Goal: Task Accomplishment & Management: Manage account settings

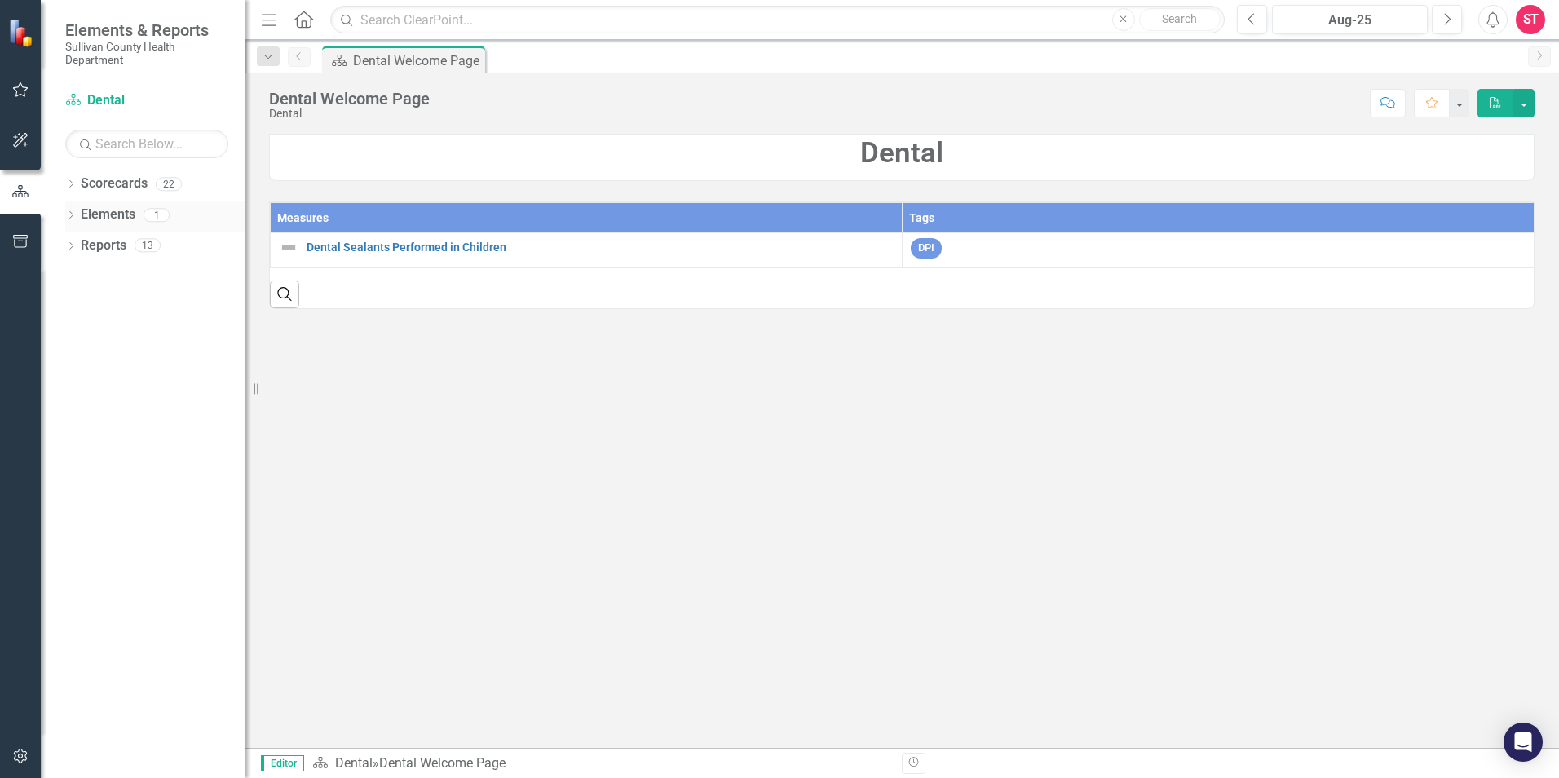
click at [108, 217] on link "Elements" at bounding box center [108, 214] width 55 height 19
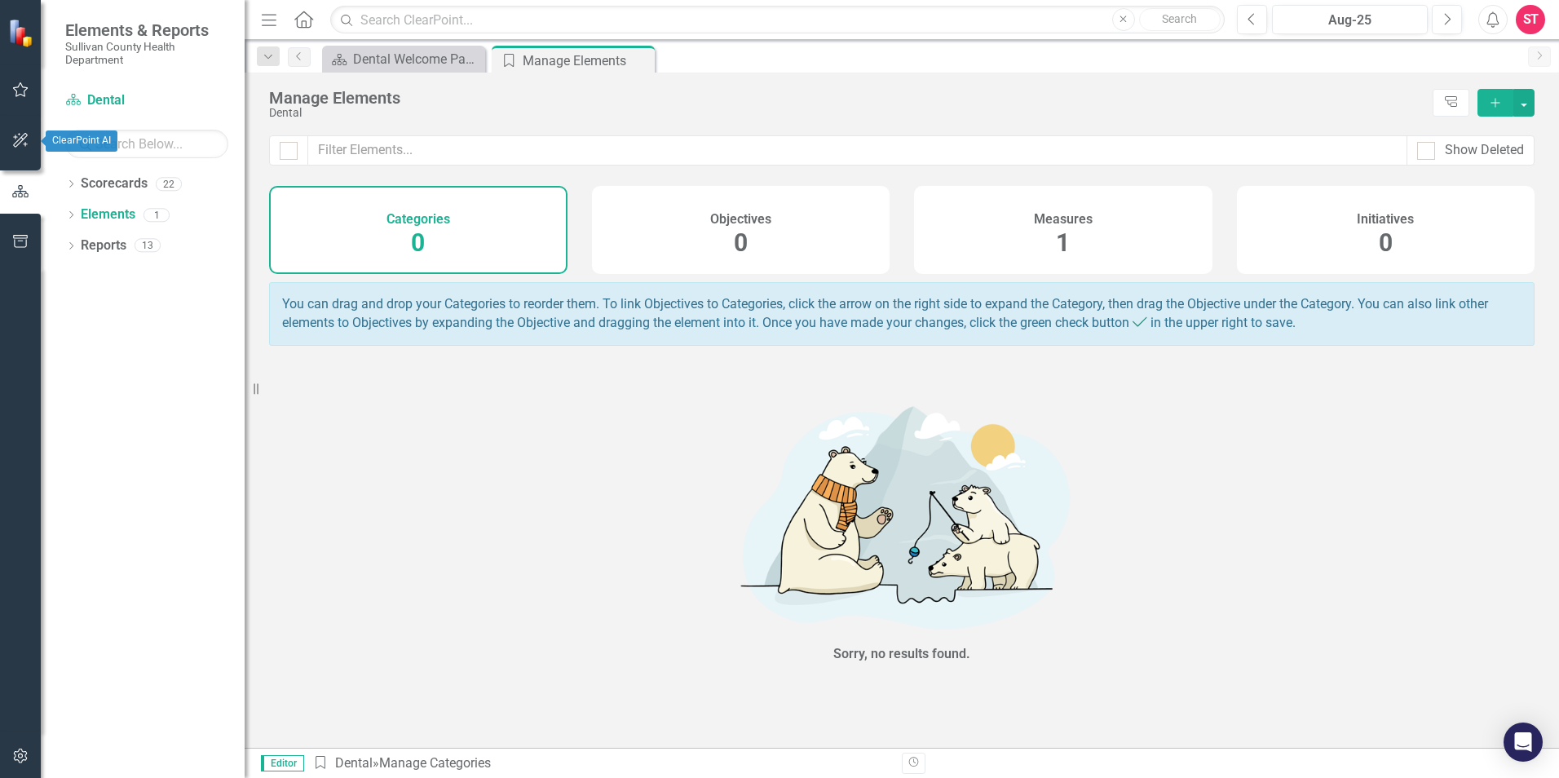
click at [22, 139] on icon "button" at bounding box center [20, 140] width 15 height 15
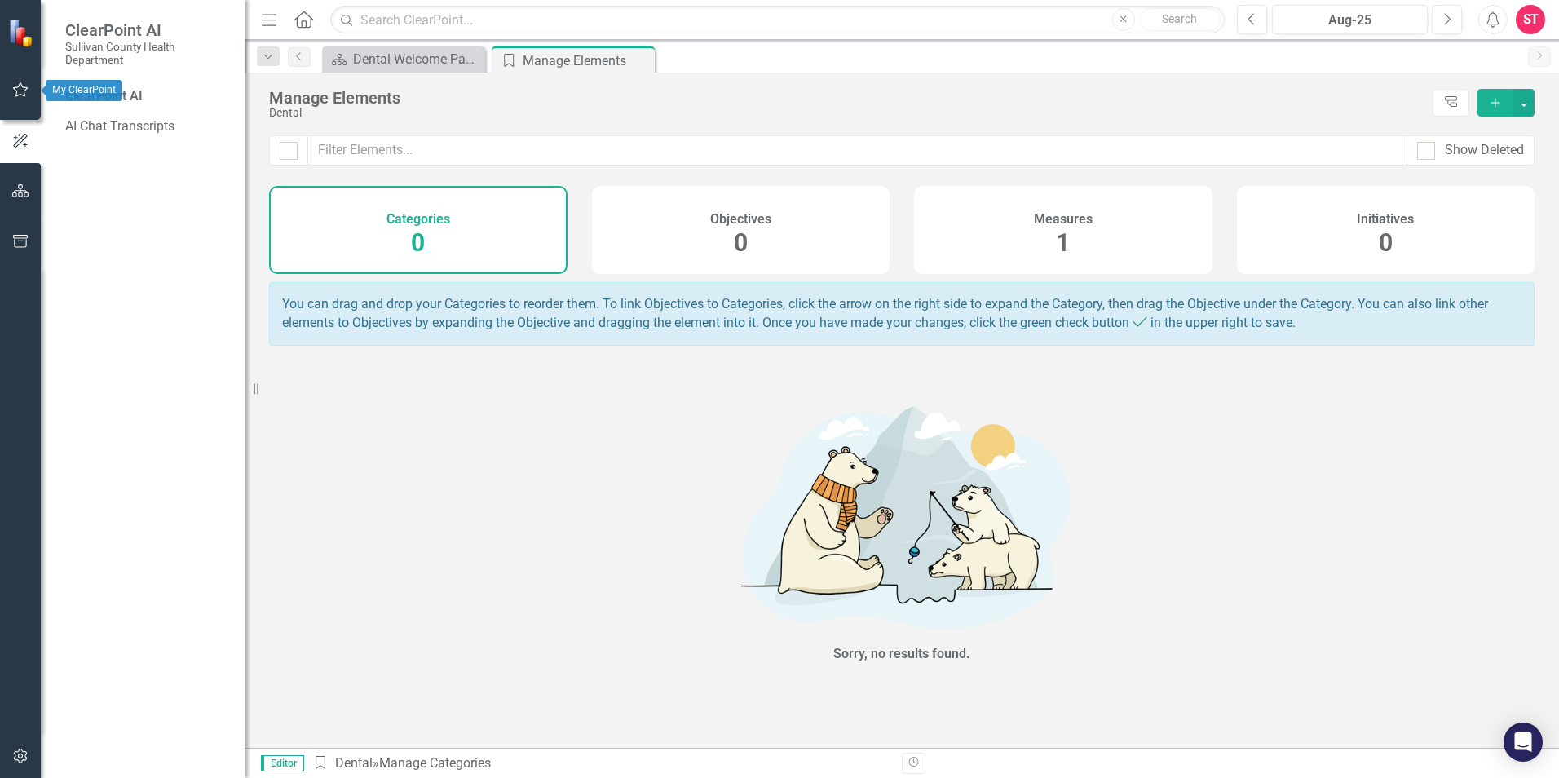
click at [19, 95] on icon "button" at bounding box center [20, 89] width 17 height 13
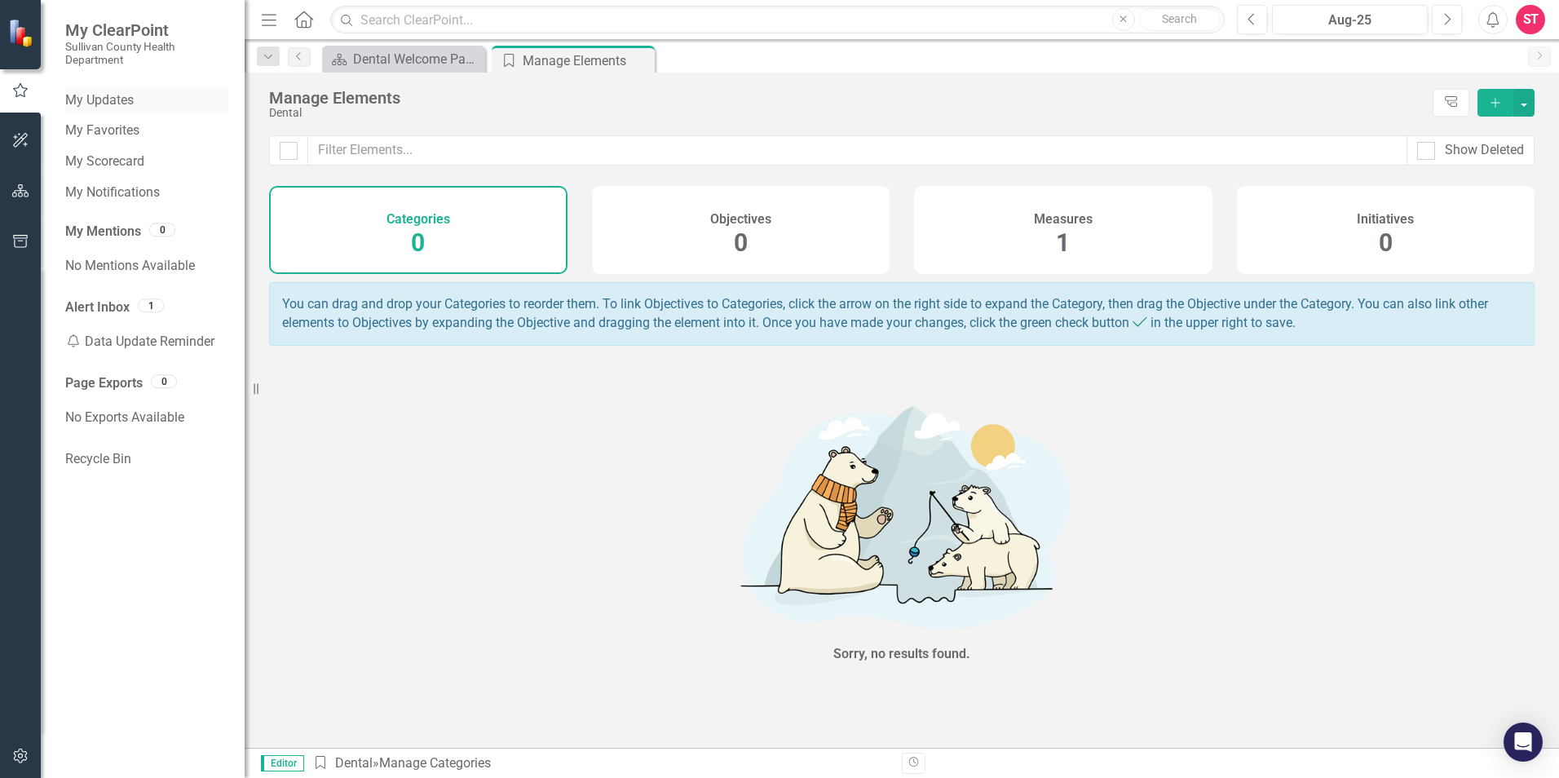
click at [119, 99] on link "My Updates" at bounding box center [146, 100] width 163 height 19
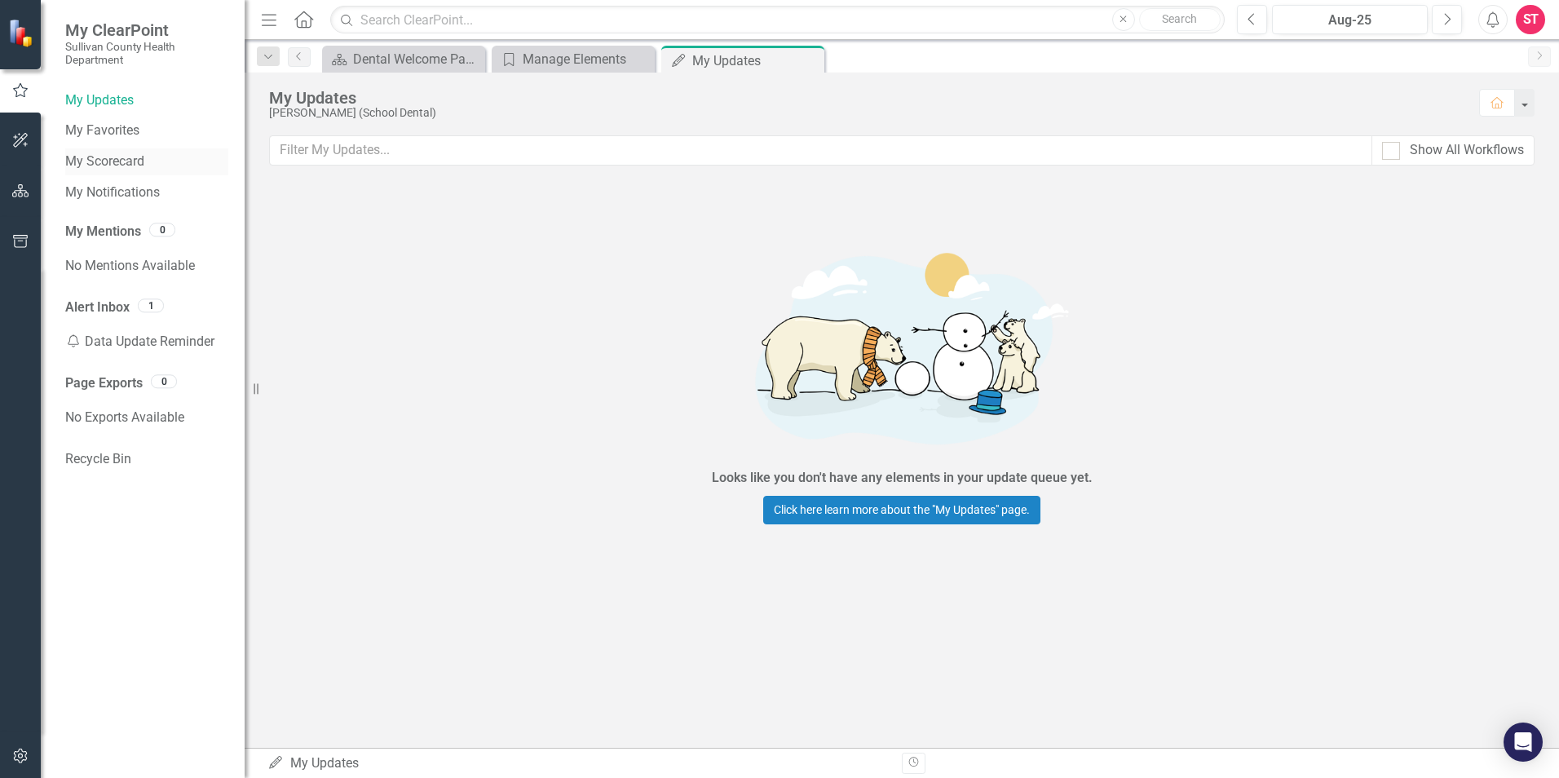
click at [118, 155] on link "My Scorecard" at bounding box center [146, 161] width 163 height 19
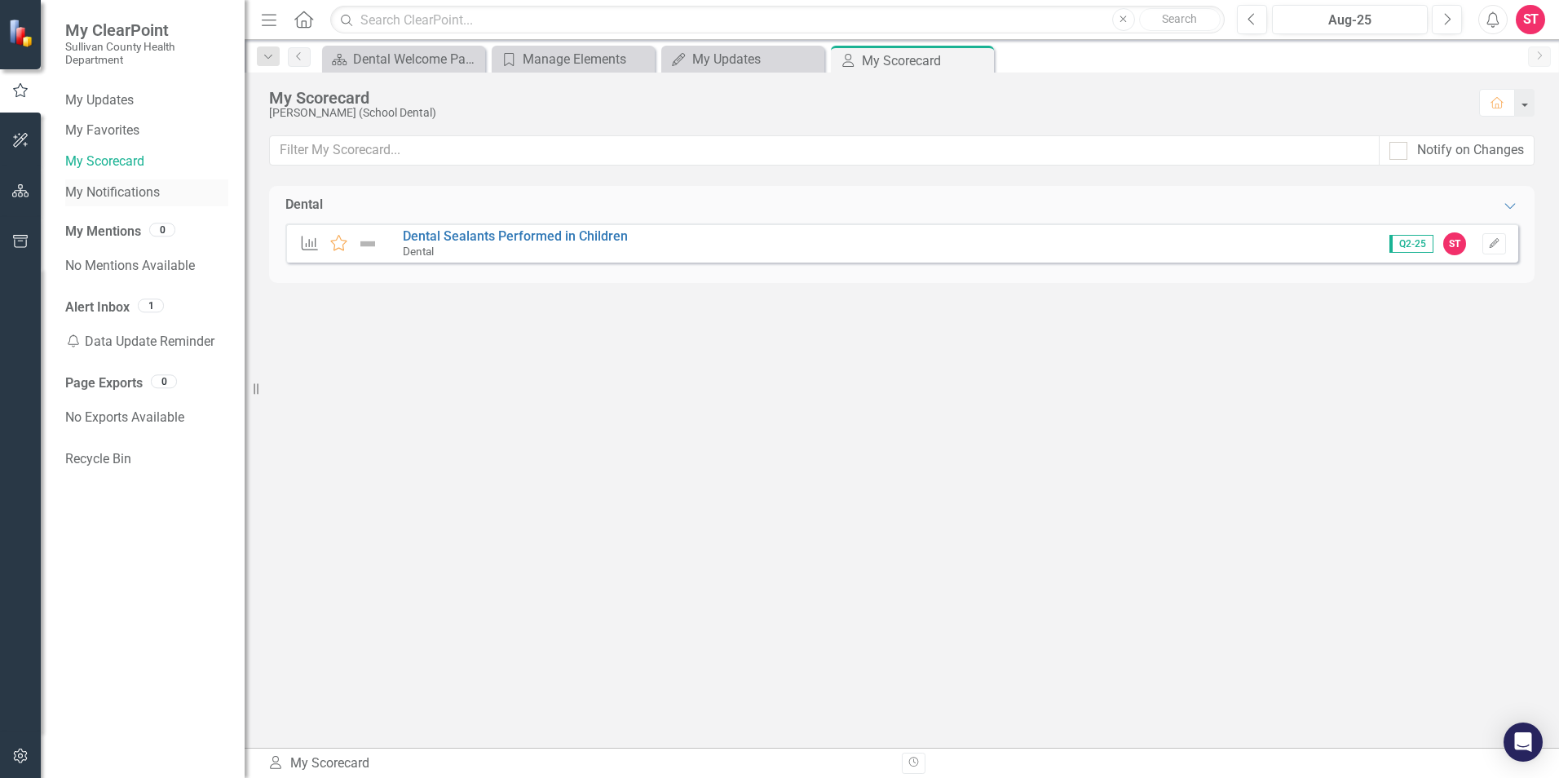
click at [117, 194] on link "My Notifications" at bounding box center [146, 192] width 163 height 19
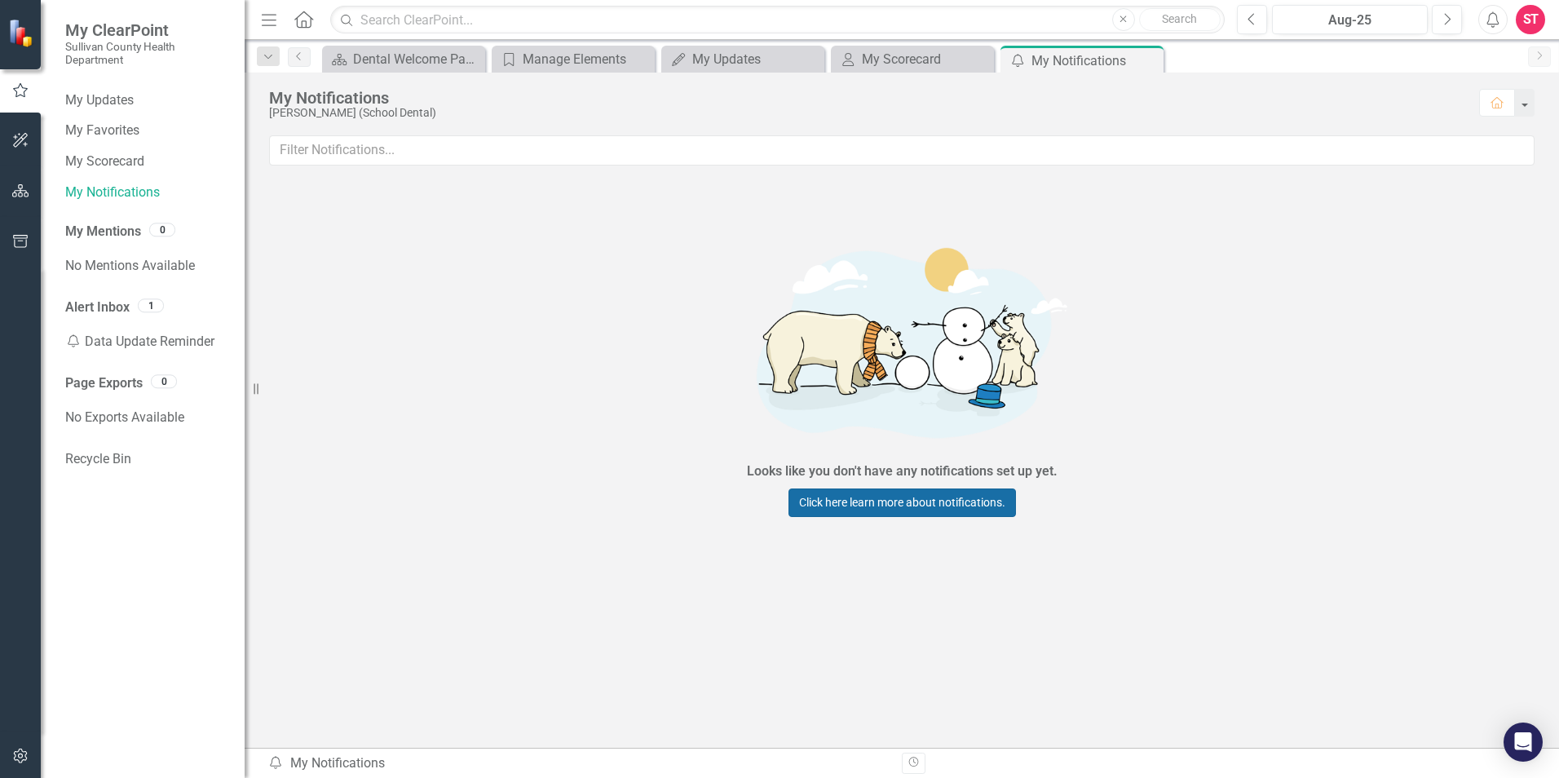
click at [938, 493] on link "Click here learn more about notifications." at bounding box center [901, 502] width 227 height 29
click at [88, 299] on link "Alert Inbox" at bounding box center [97, 307] width 64 height 19
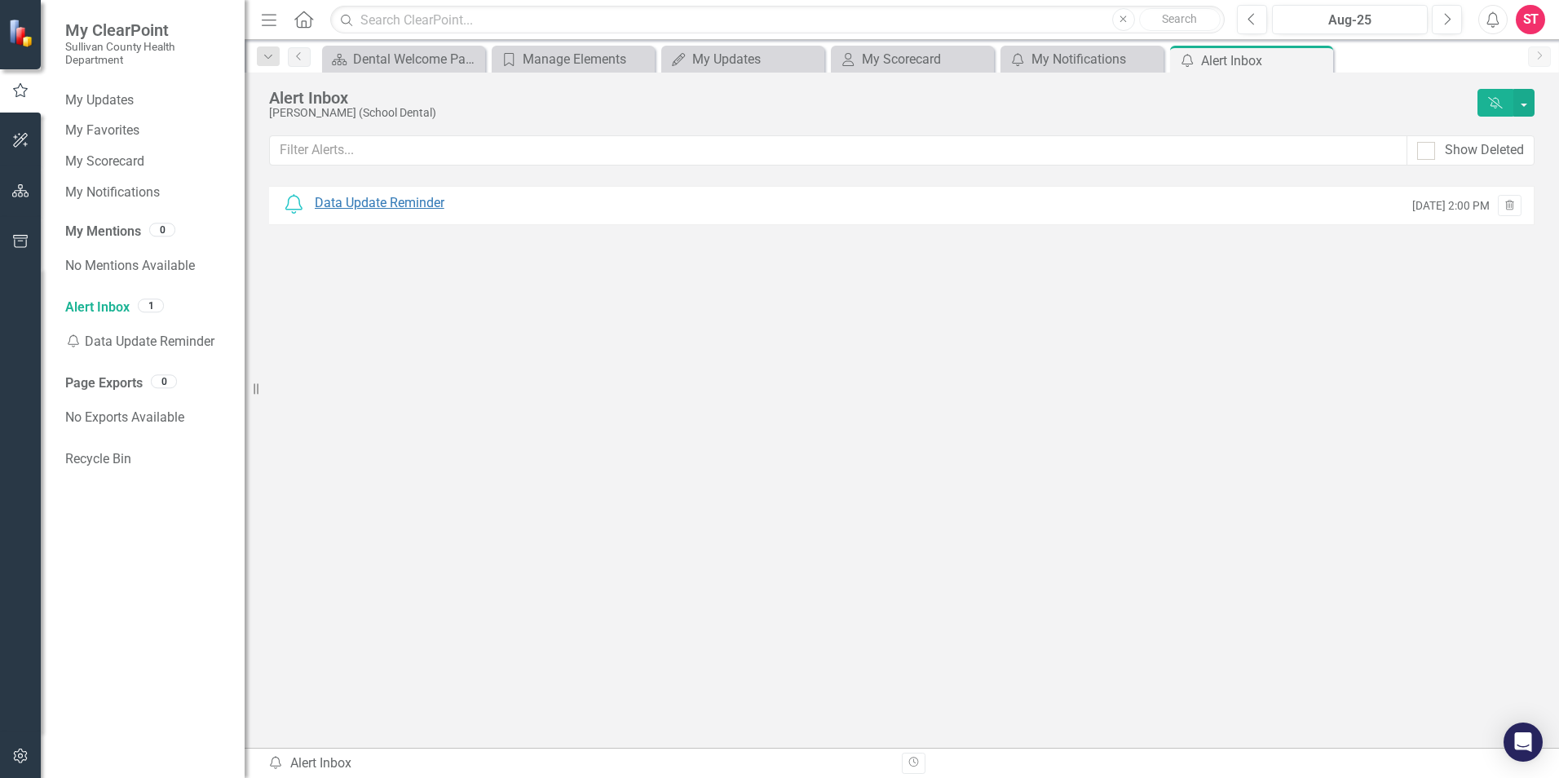
click at [369, 201] on div "Data Update Reminder" at bounding box center [380, 203] width 130 height 19
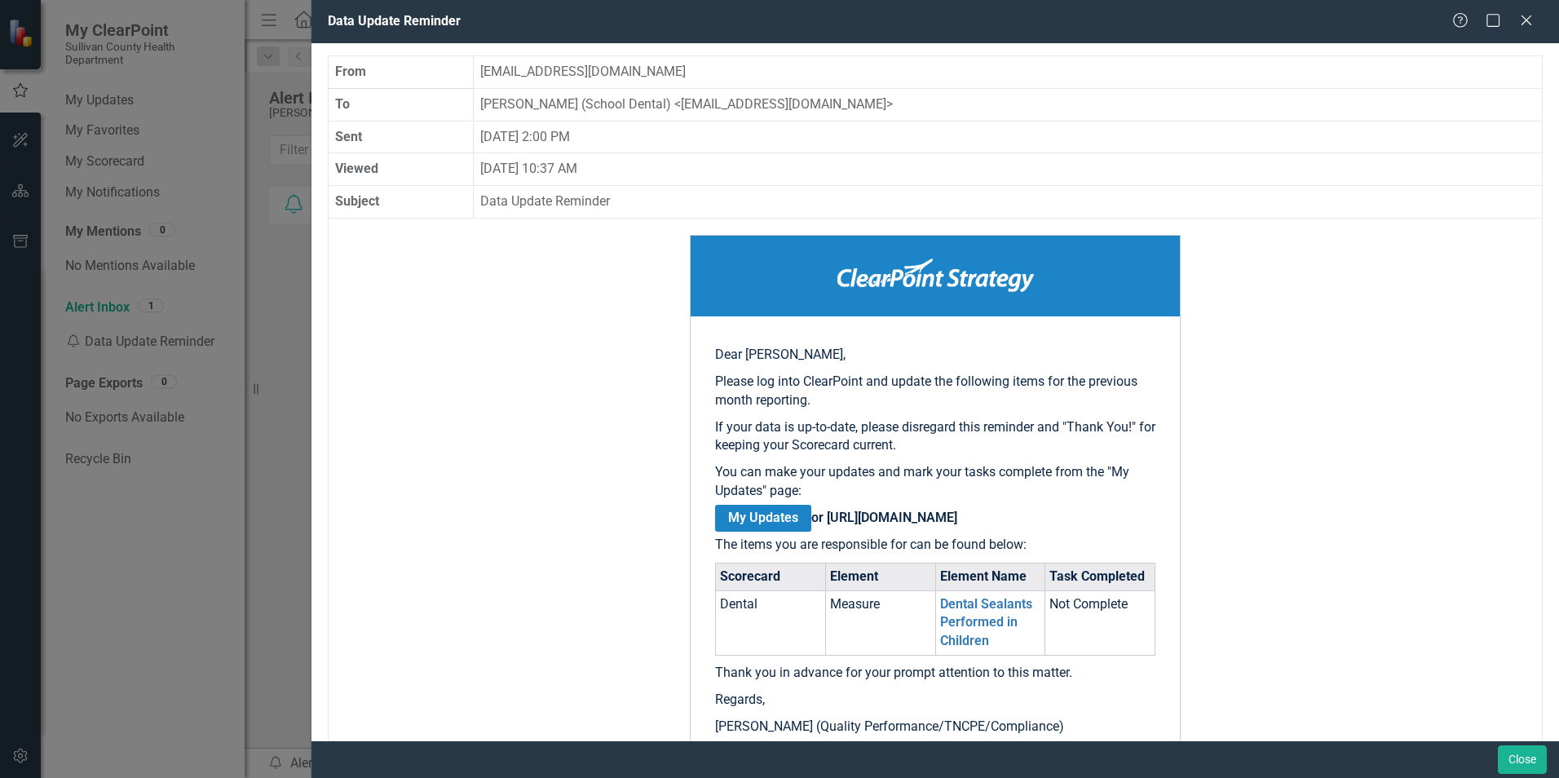
click at [771, 516] on link "My Updates" at bounding box center [763, 518] width 96 height 27
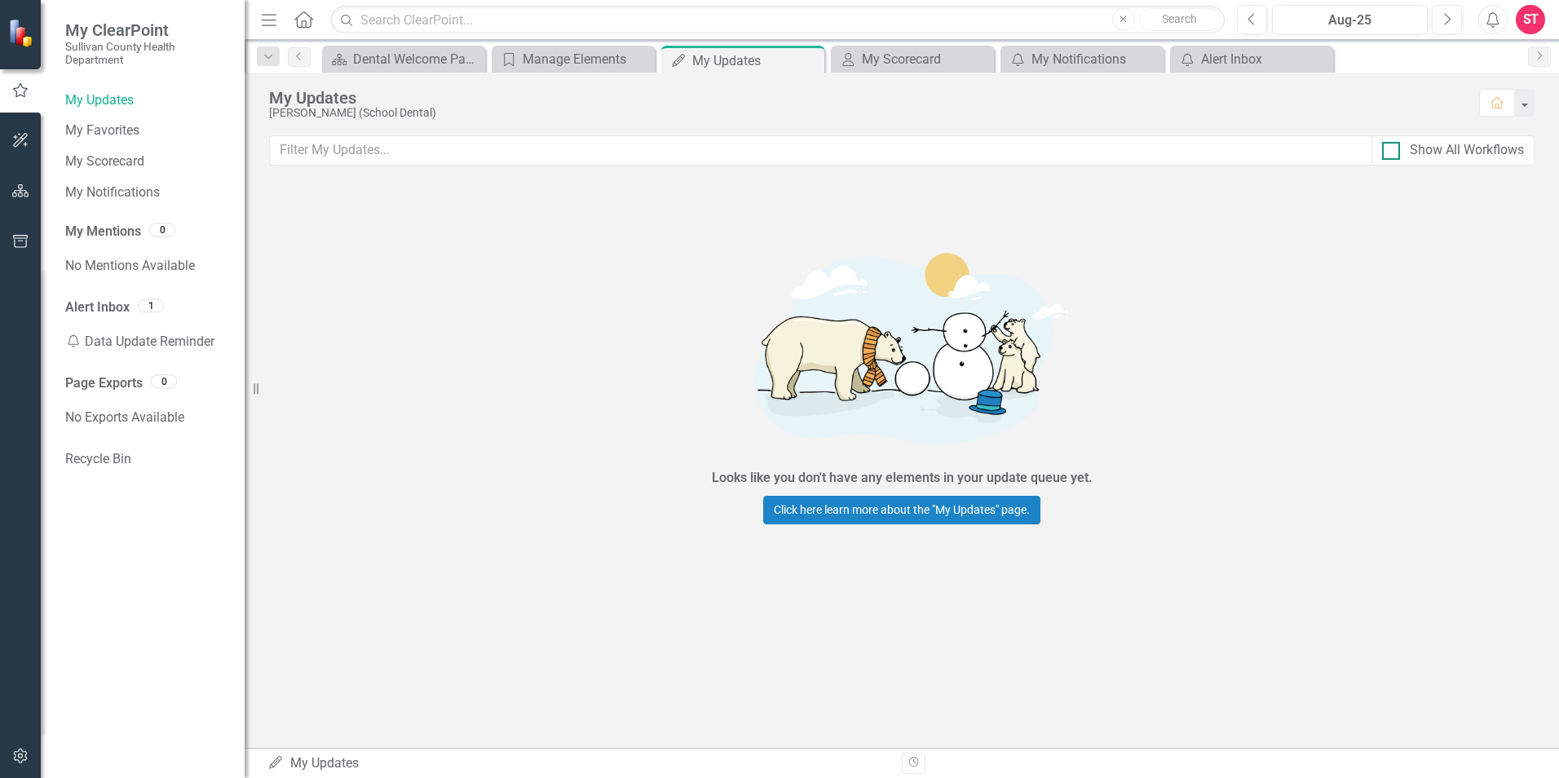
click at [1390, 153] on div at bounding box center [1391, 151] width 18 height 18
click at [1390, 152] on input "Show All Workflows" at bounding box center [1387, 147] width 11 height 11
checkbox input "true"
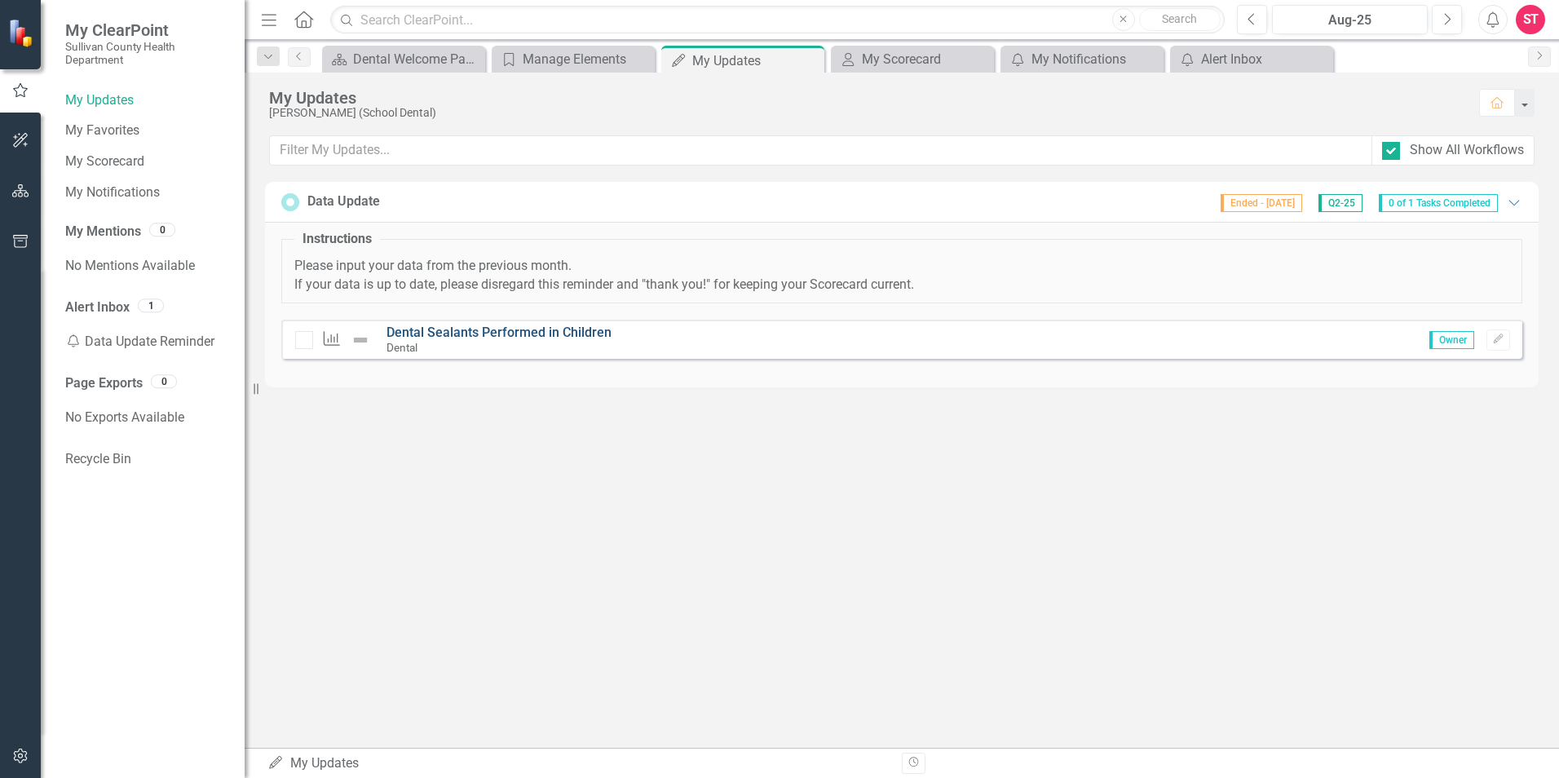
click at [524, 335] on link "Dental Sealants Performed in Children" at bounding box center [498, 332] width 225 height 15
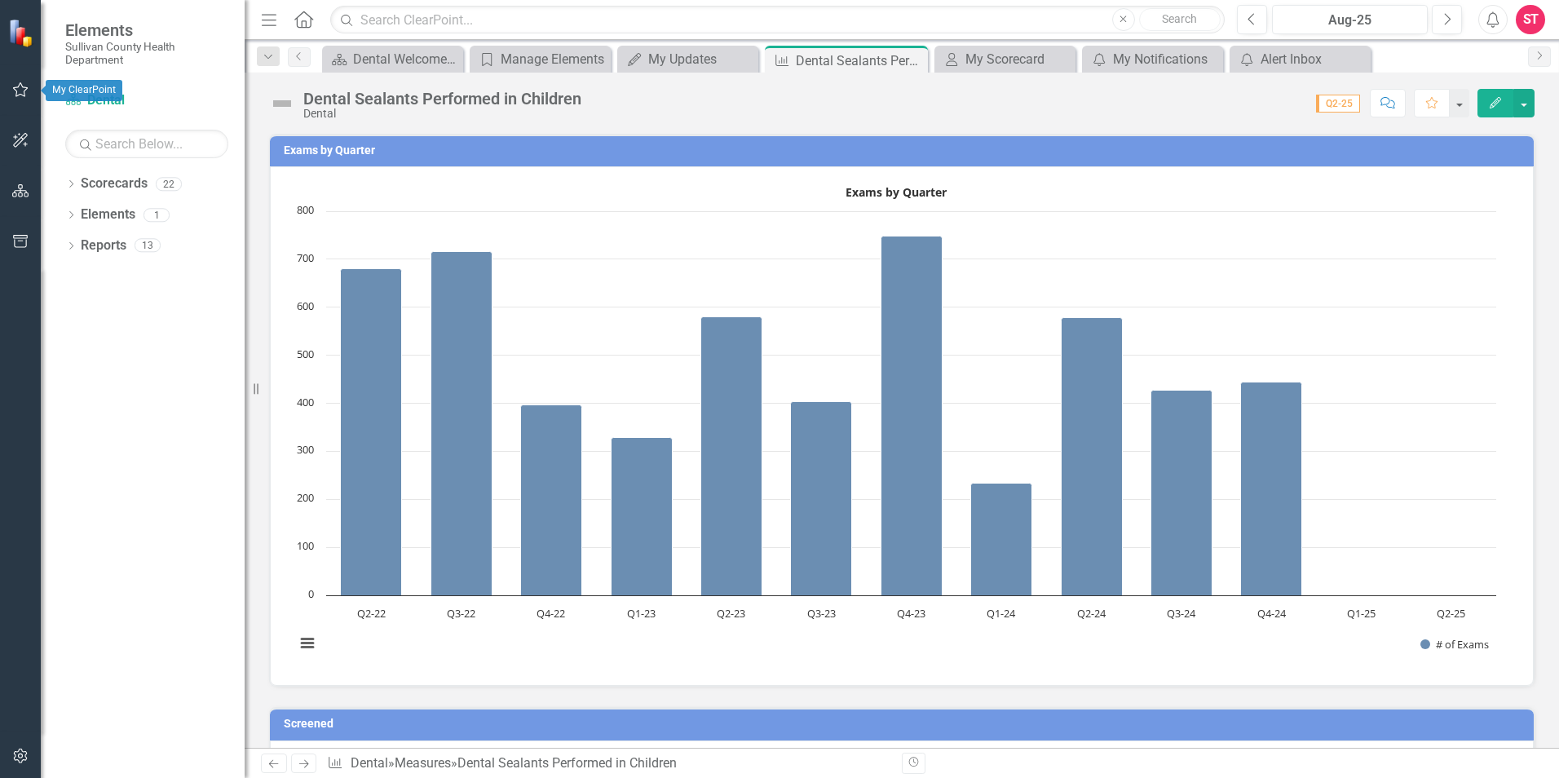
click at [21, 87] on icon "button" at bounding box center [20, 89] width 17 height 13
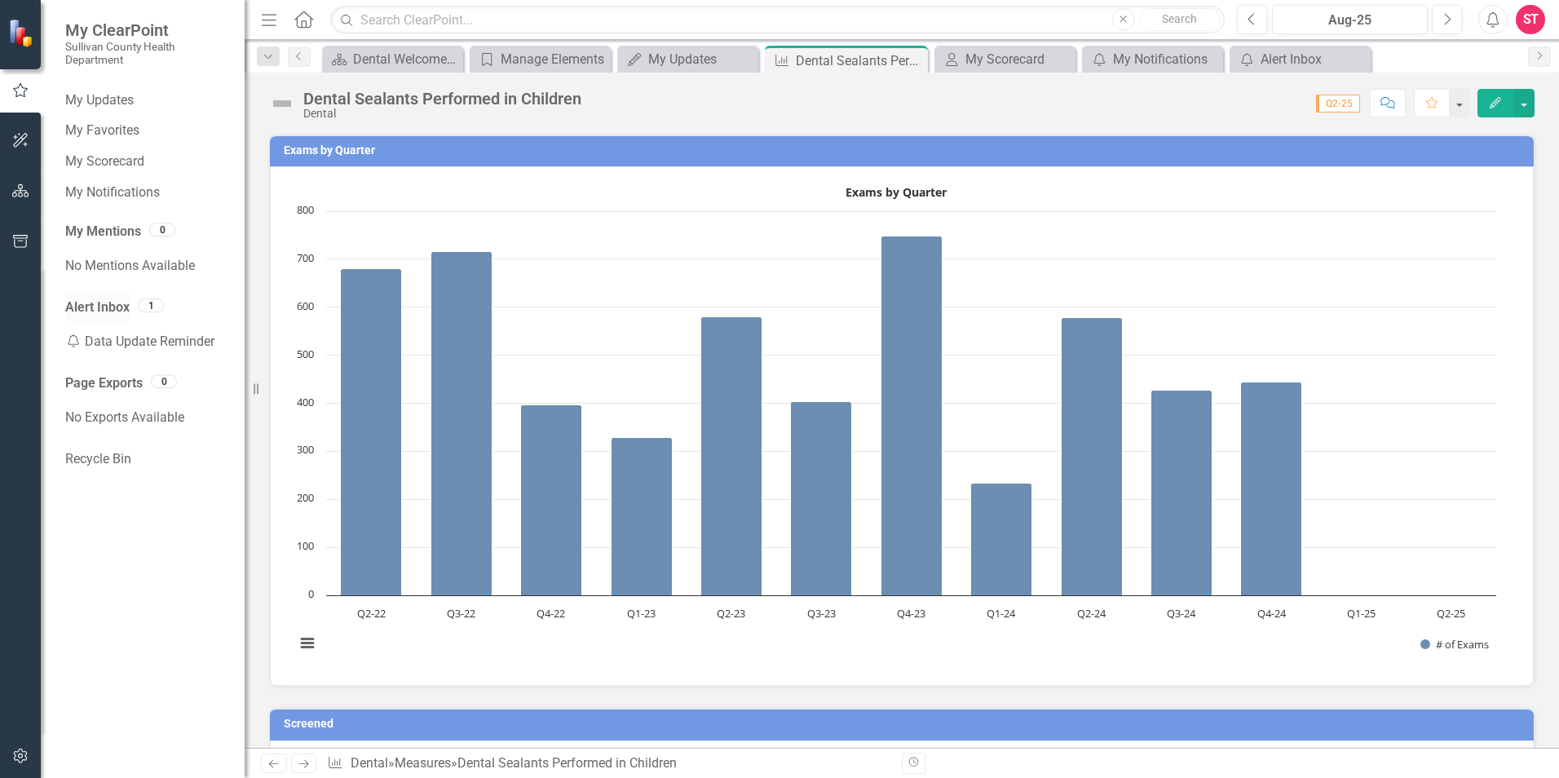
click at [115, 310] on link "Alert Inbox" at bounding box center [97, 307] width 64 height 19
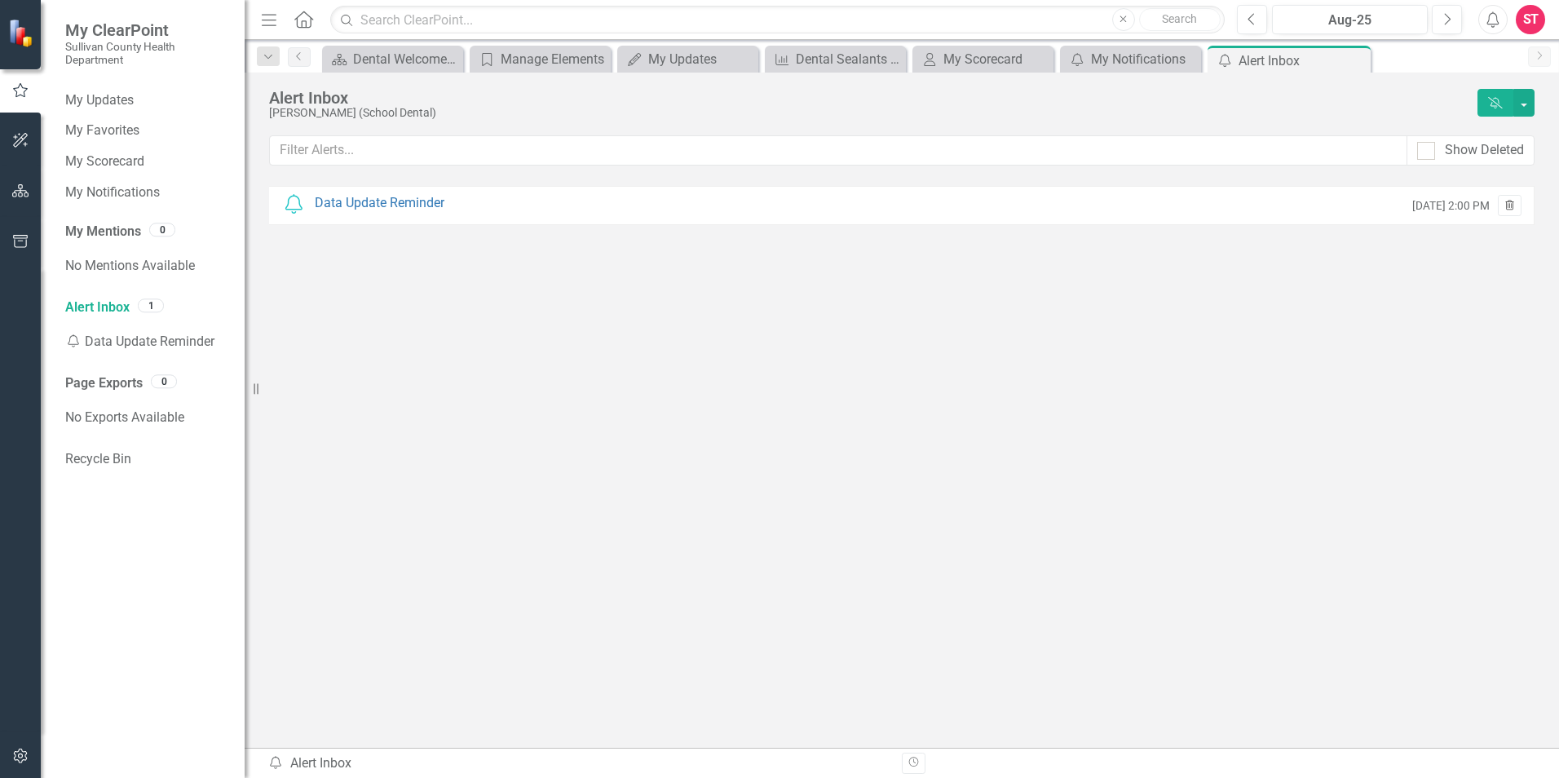
click at [1509, 205] on icon "button" at bounding box center [1509, 205] width 9 height 10
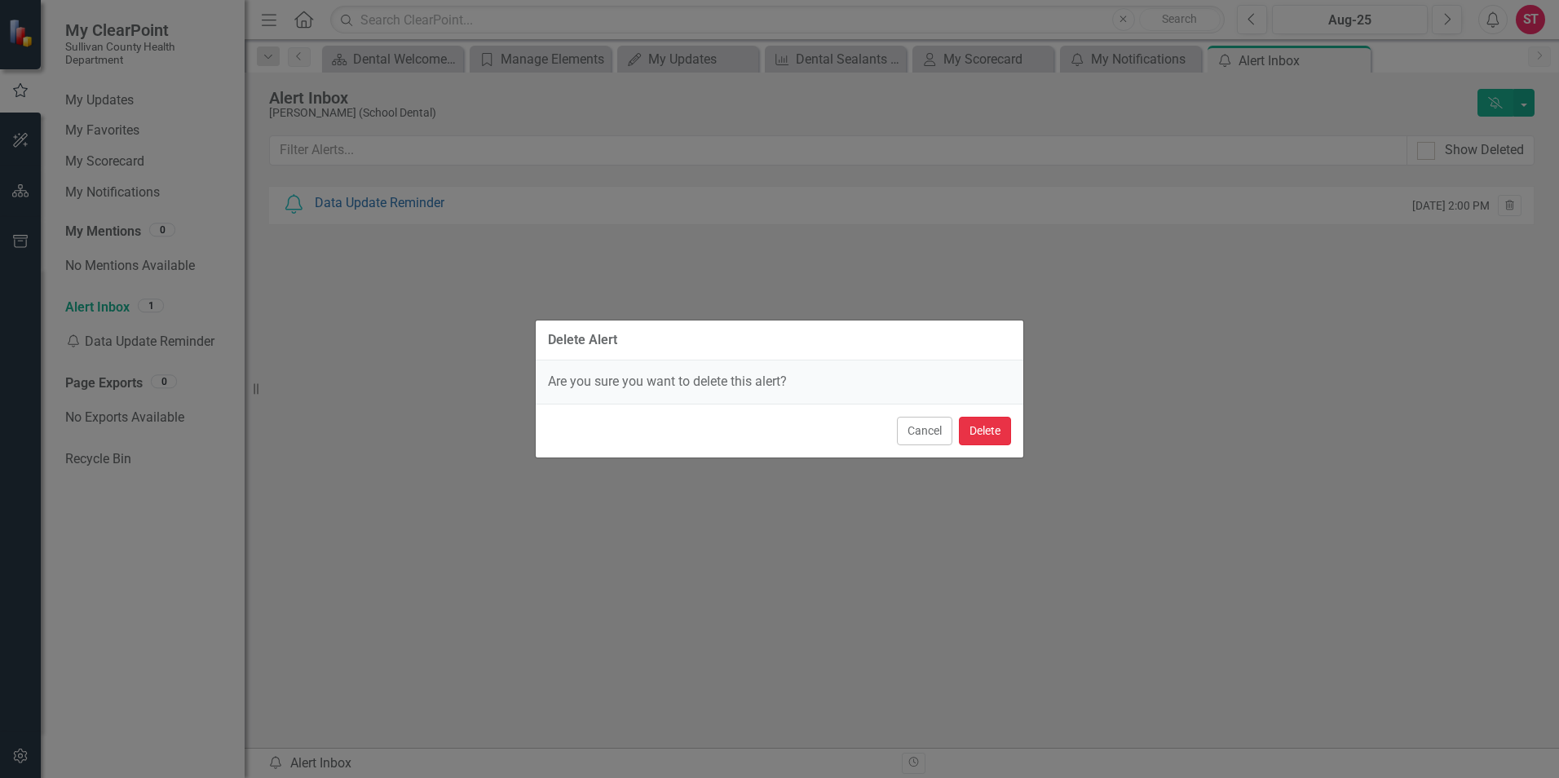
click at [998, 433] on button "Delete" at bounding box center [985, 431] width 52 height 29
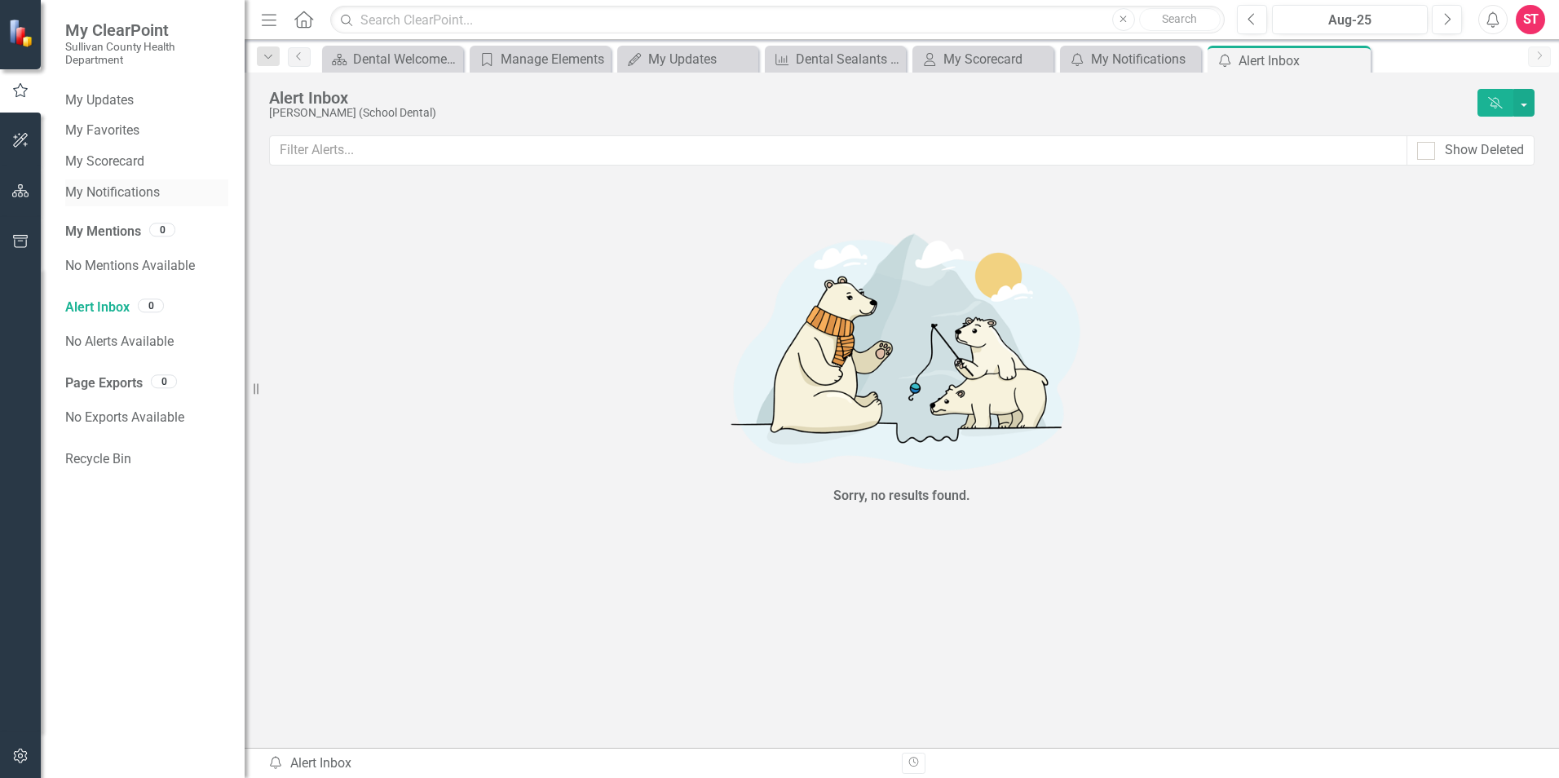
click at [94, 194] on link "My Notifications" at bounding box center [146, 192] width 163 height 19
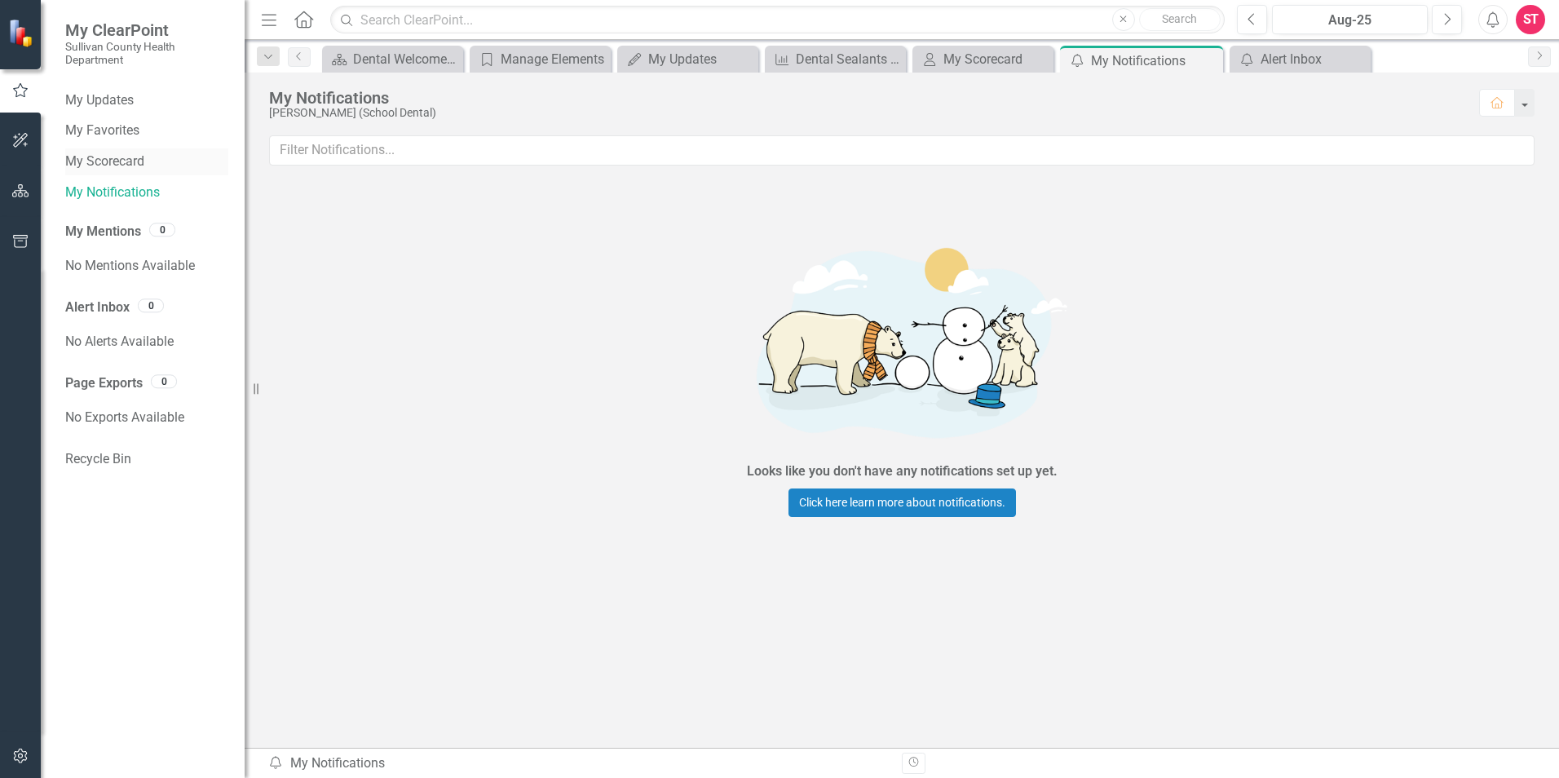
click at [99, 161] on link "My Scorecard" at bounding box center [146, 161] width 163 height 19
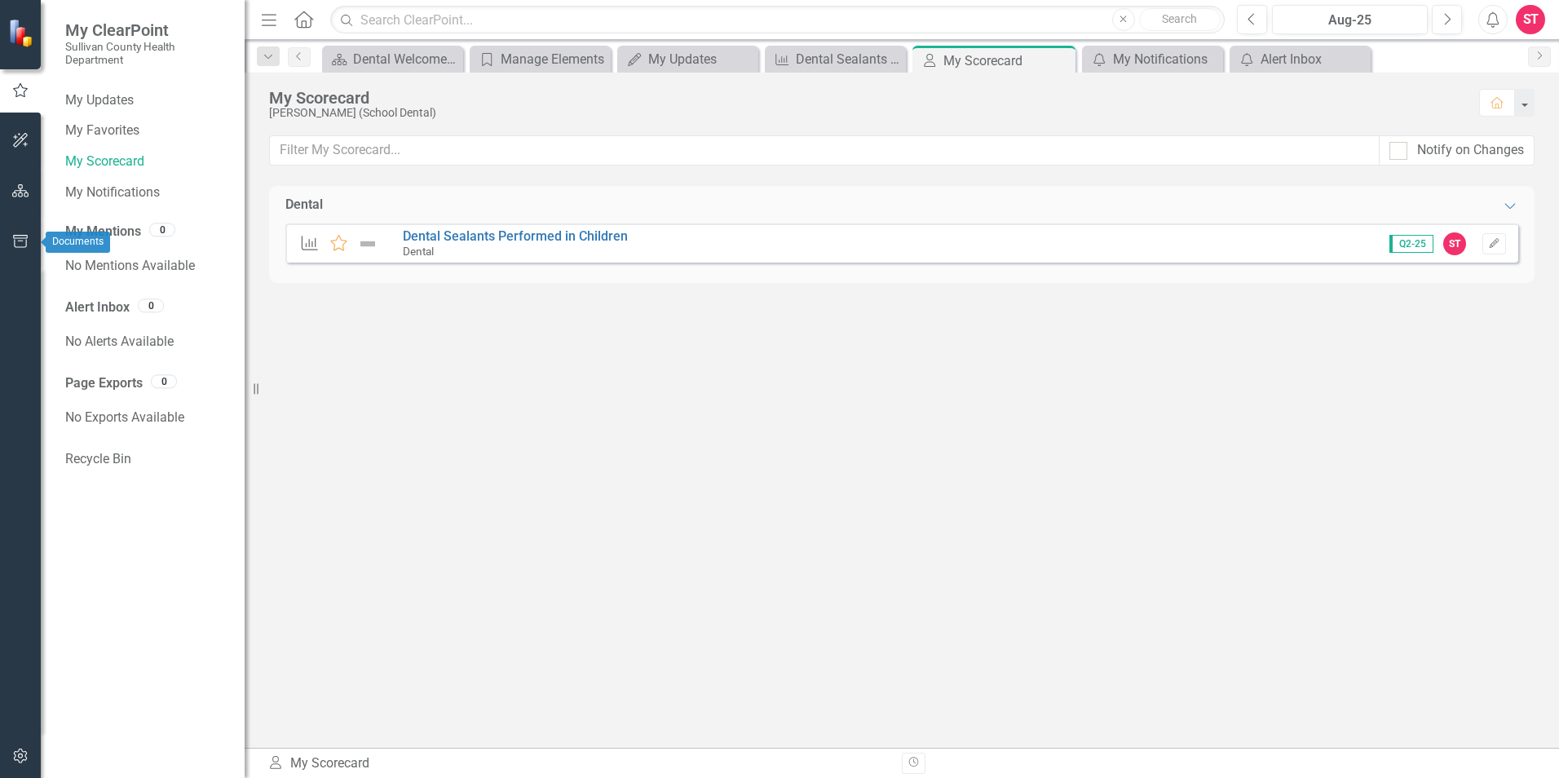
click at [20, 241] on icon "button" at bounding box center [20, 241] width 17 height 13
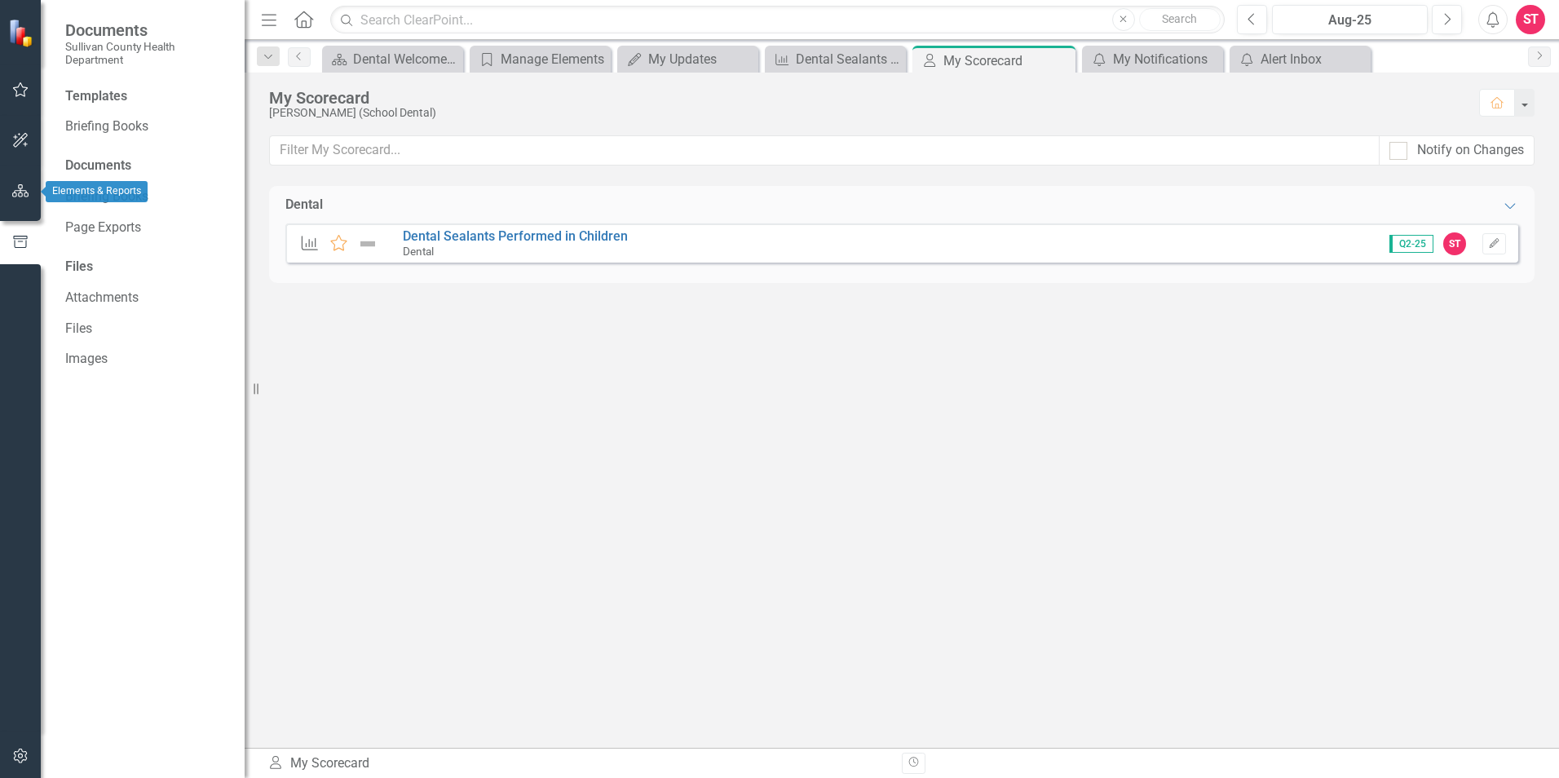
click at [18, 190] on icon "button" at bounding box center [20, 190] width 17 height 13
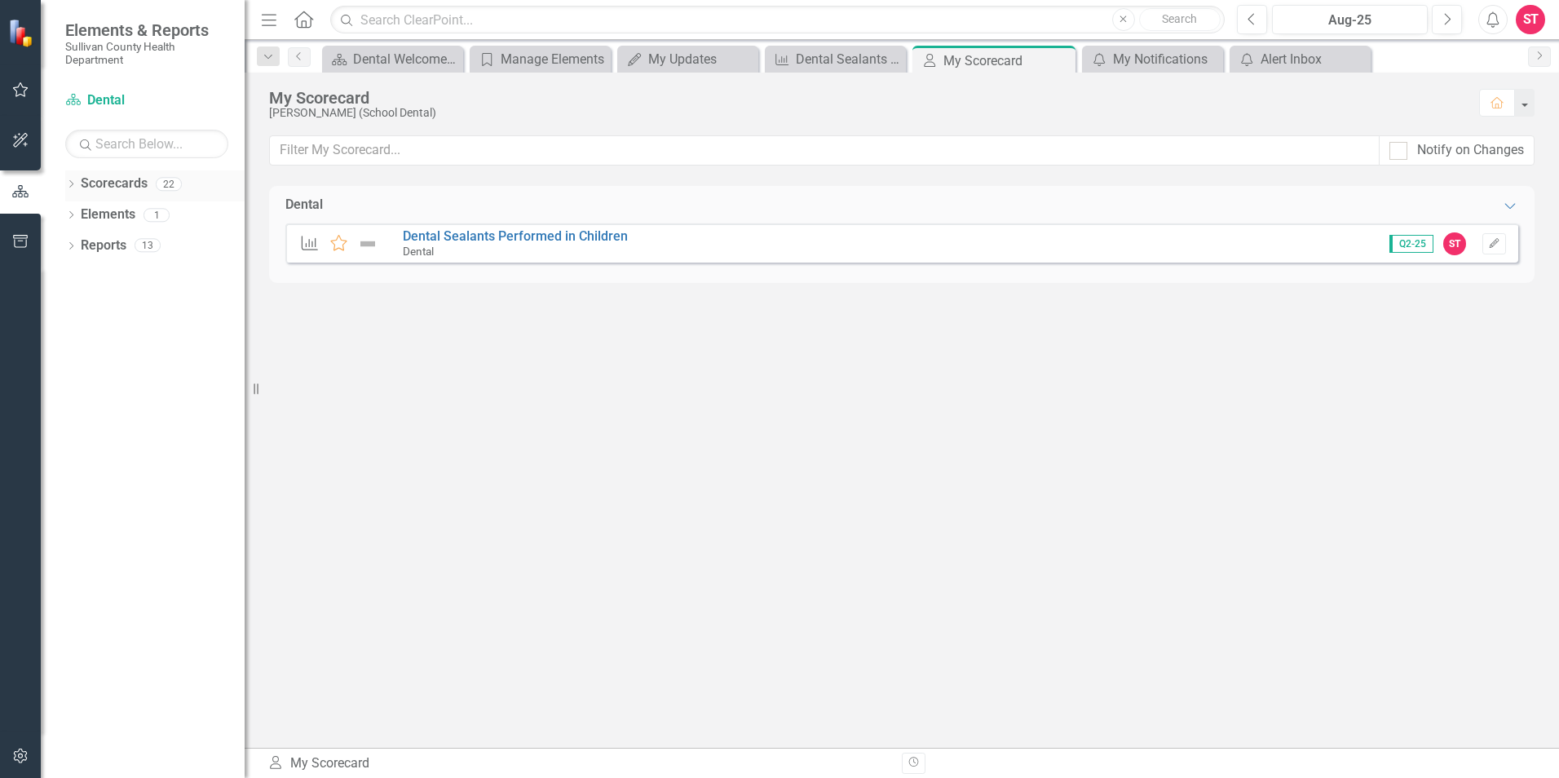
click at [94, 183] on link "Scorecards" at bounding box center [114, 183] width 67 height 19
click at [69, 182] on icon "Dropdown" at bounding box center [70, 185] width 11 height 9
click at [159, 218] on link "Sullivan County Regional Health Department" at bounding box center [167, 214] width 155 height 19
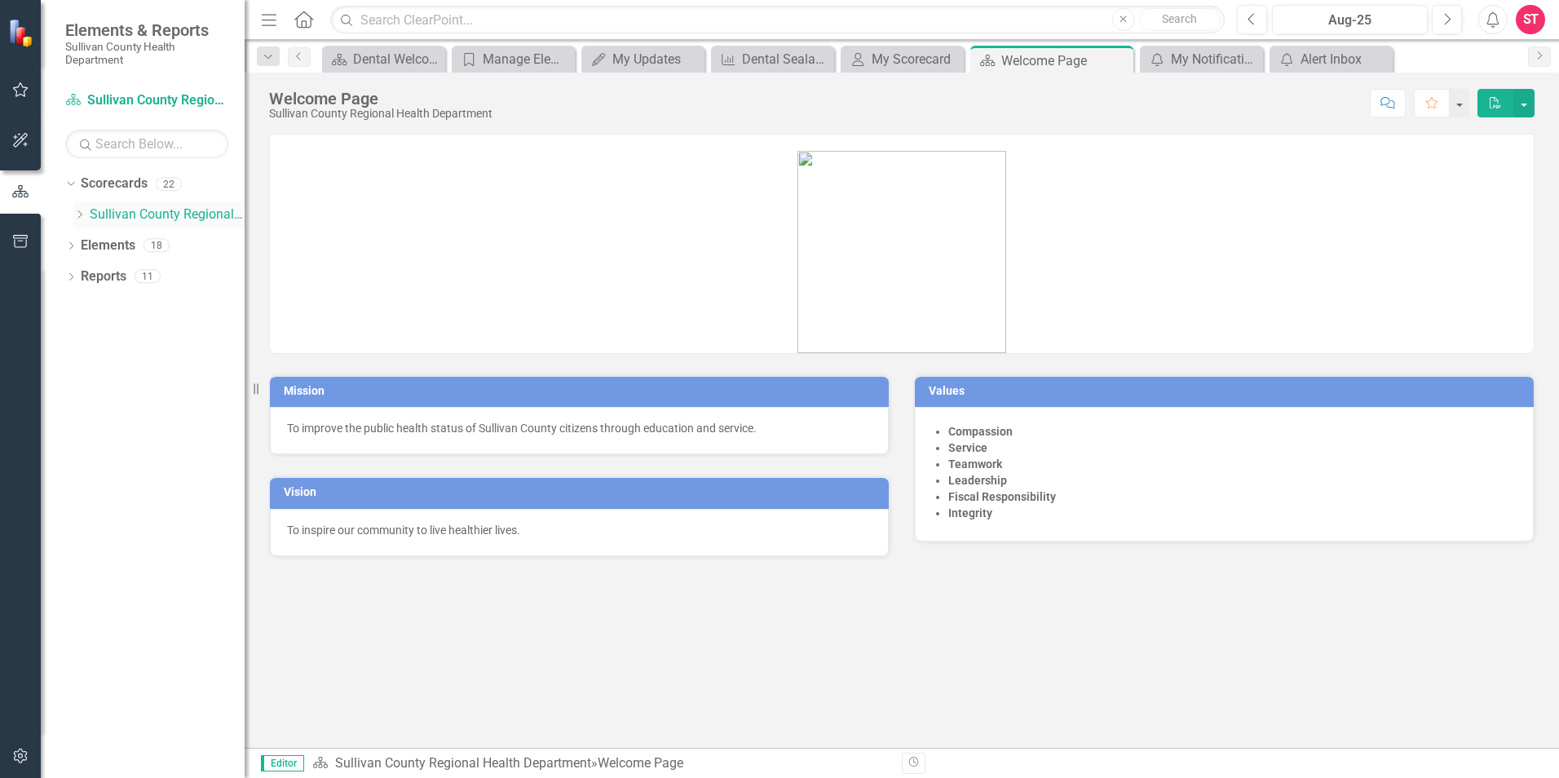
click at [202, 211] on link "Sullivan County Regional Health Department" at bounding box center [167, 214] width 155 height 19
click at [153, 213] on link "Sullivan County Regional Health Department" at bounding box center [167, 214] width 155 height 19
click at [82, 217] on icon "Dropdown" at bounding box center [79, 215] width 12 height 10
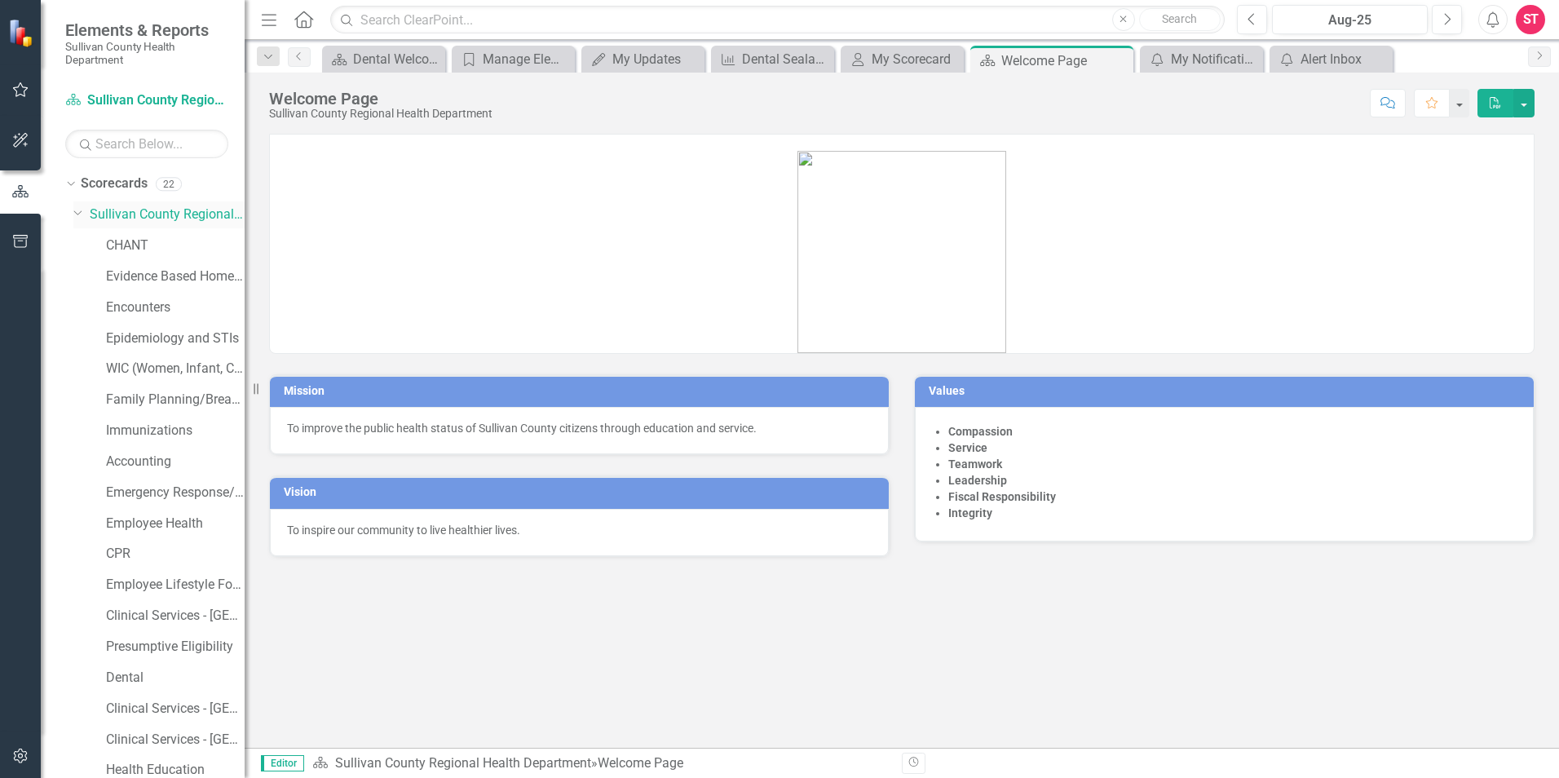
click at [77, 214] on icon "Dropdown" at bounding box center [78, 211] width 10 height 12
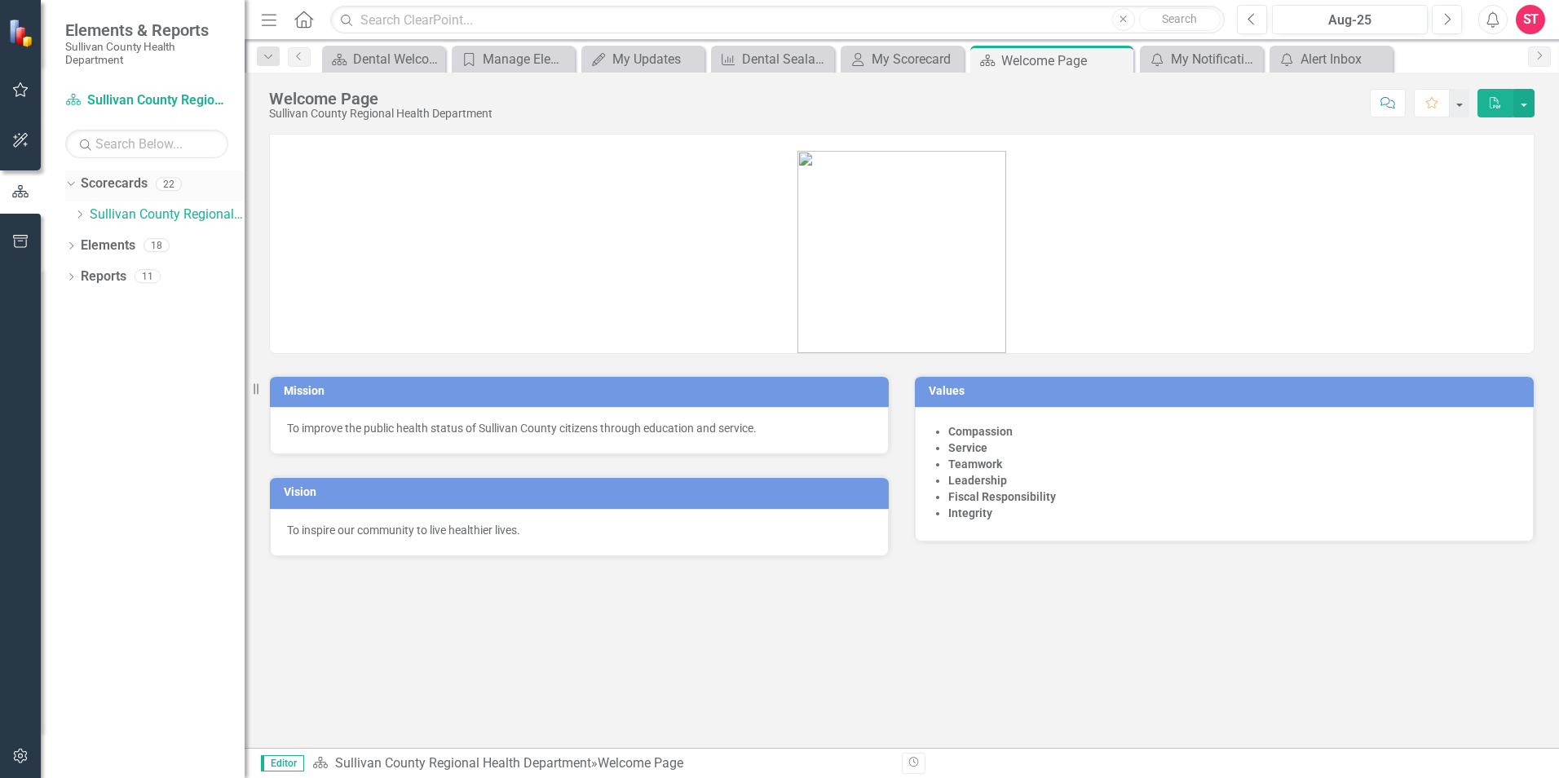
click at [70, 184] on icon "Dropdown" at bounding box center [68, 183] width 9 height 11
click at [70, 216] on icon "Dropdown" at bounding box center [70, 216] width 11 height 9
click at [71, 215] on icon "Dropdown" at bounding box center [68, 214] width 9 height 11
click at [72, 249] on icon "Dropdown" at bounding box center [70, 247] width 11 height 9
click at [72, 244] on icon "Dropdown" at bounding box center [68, 244] width 9 height 11
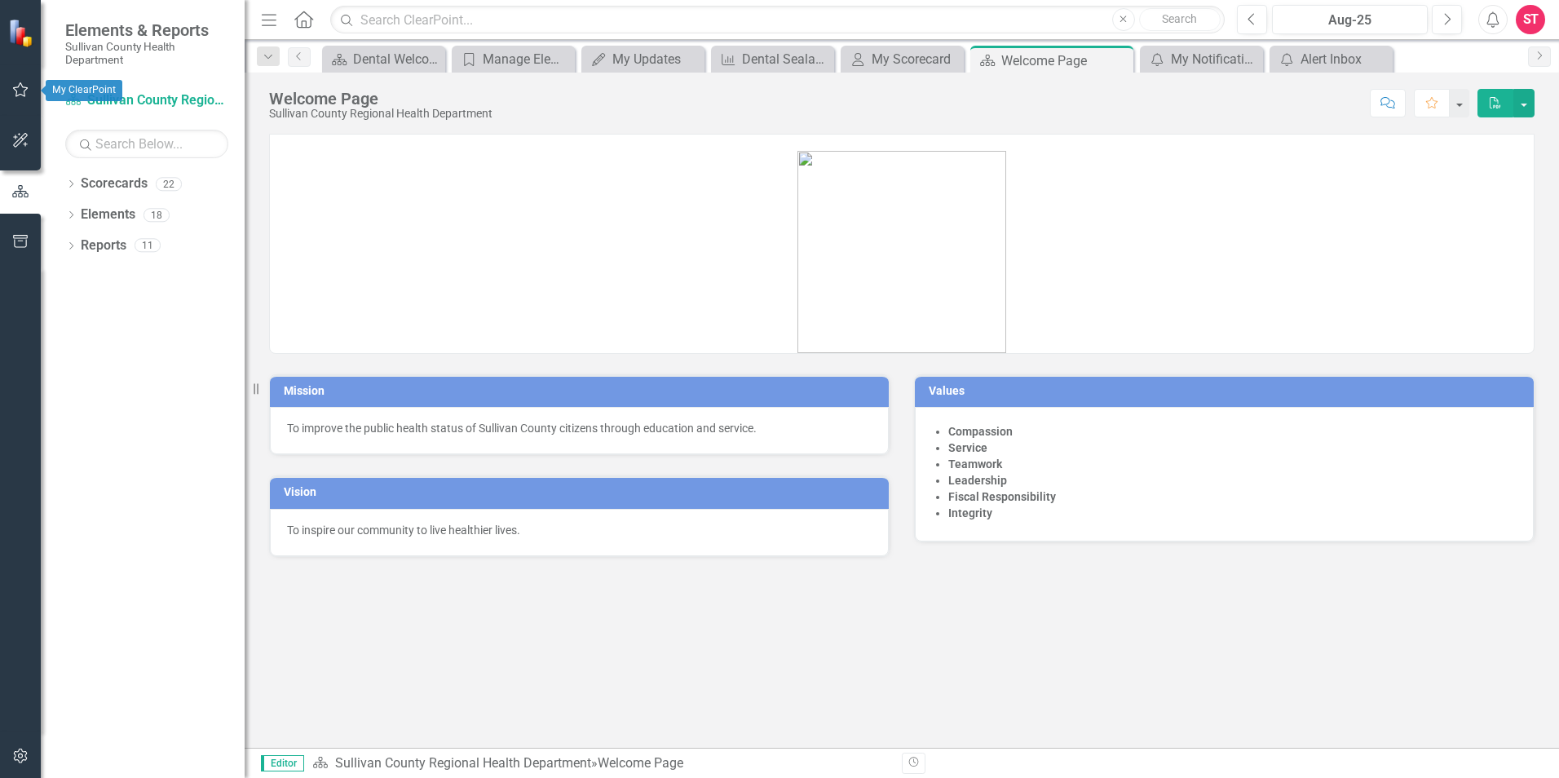
click at [20, 86] on icon "button" at bounding box center [20, 89] width 17 height 13
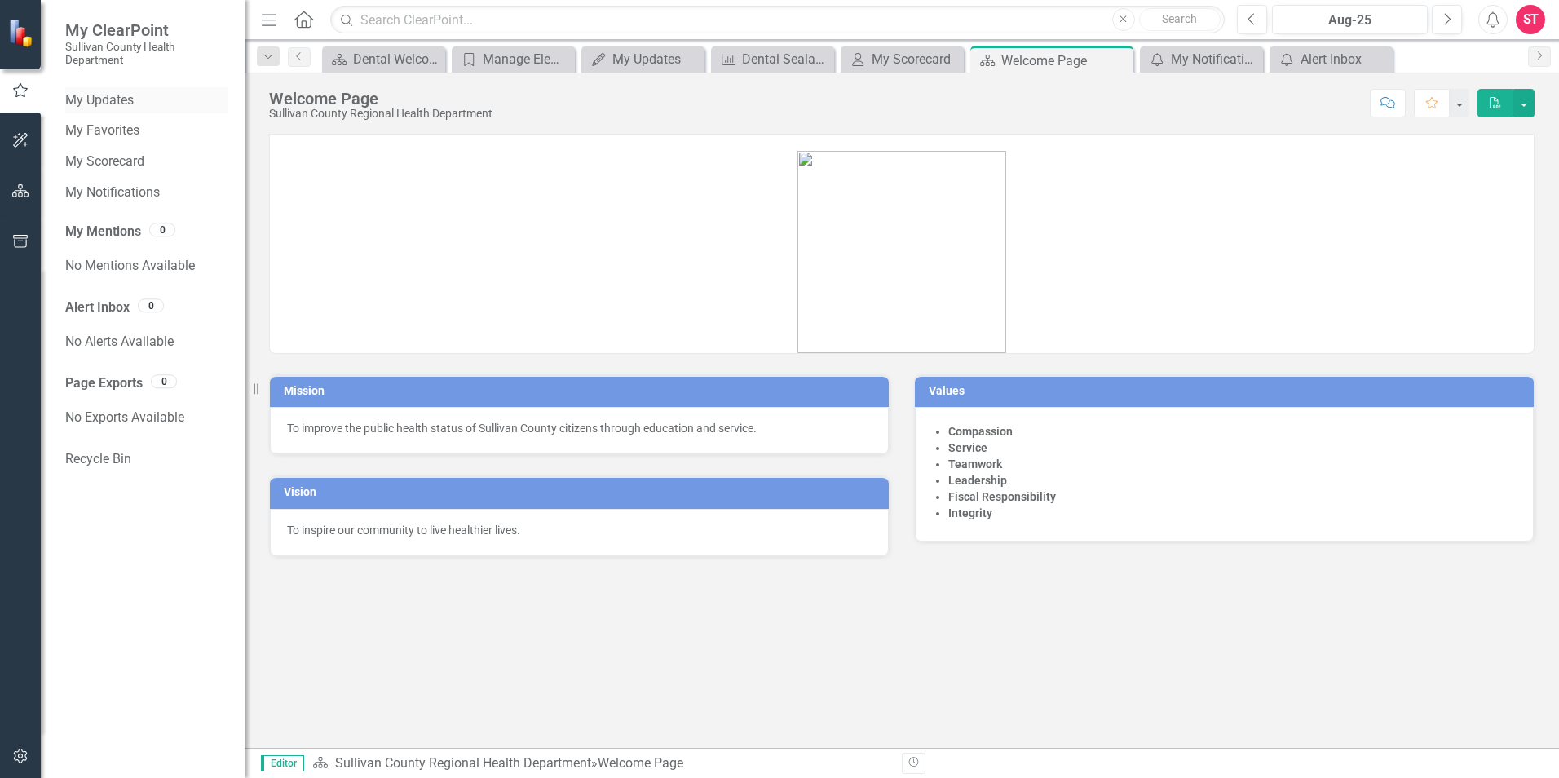
click at [109, 99] on link "My Updates" at bounding box center [146, 100] width 163 height 19
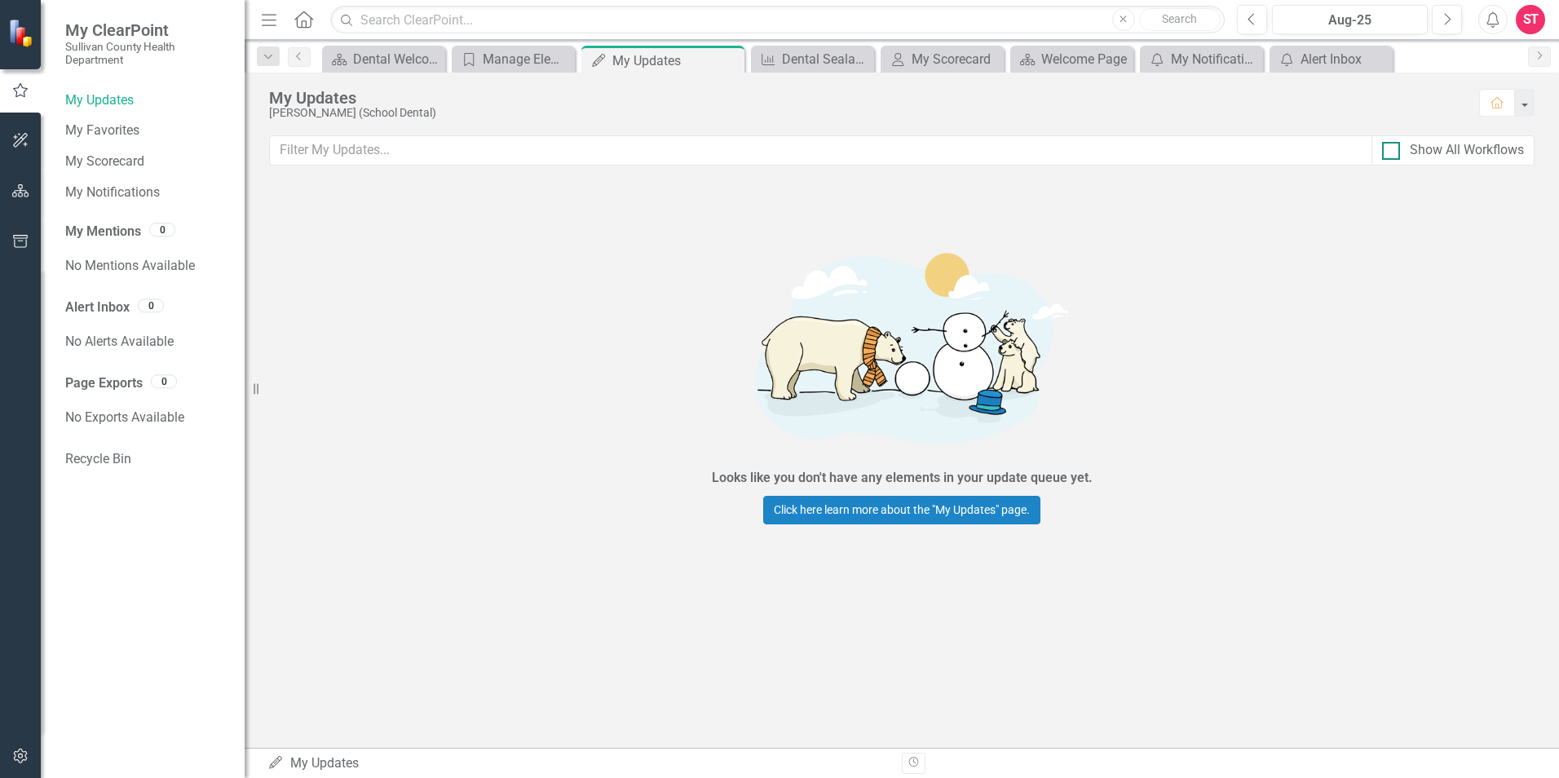
click at [1478, 152] on div "Show All Workflows" at bounding box center [1467, 150] width 114 height 19
click at [1393, 152] on input "Show All Workflows" at bounding box center [1387, 147] width 11 height 11
checkbox input "true"
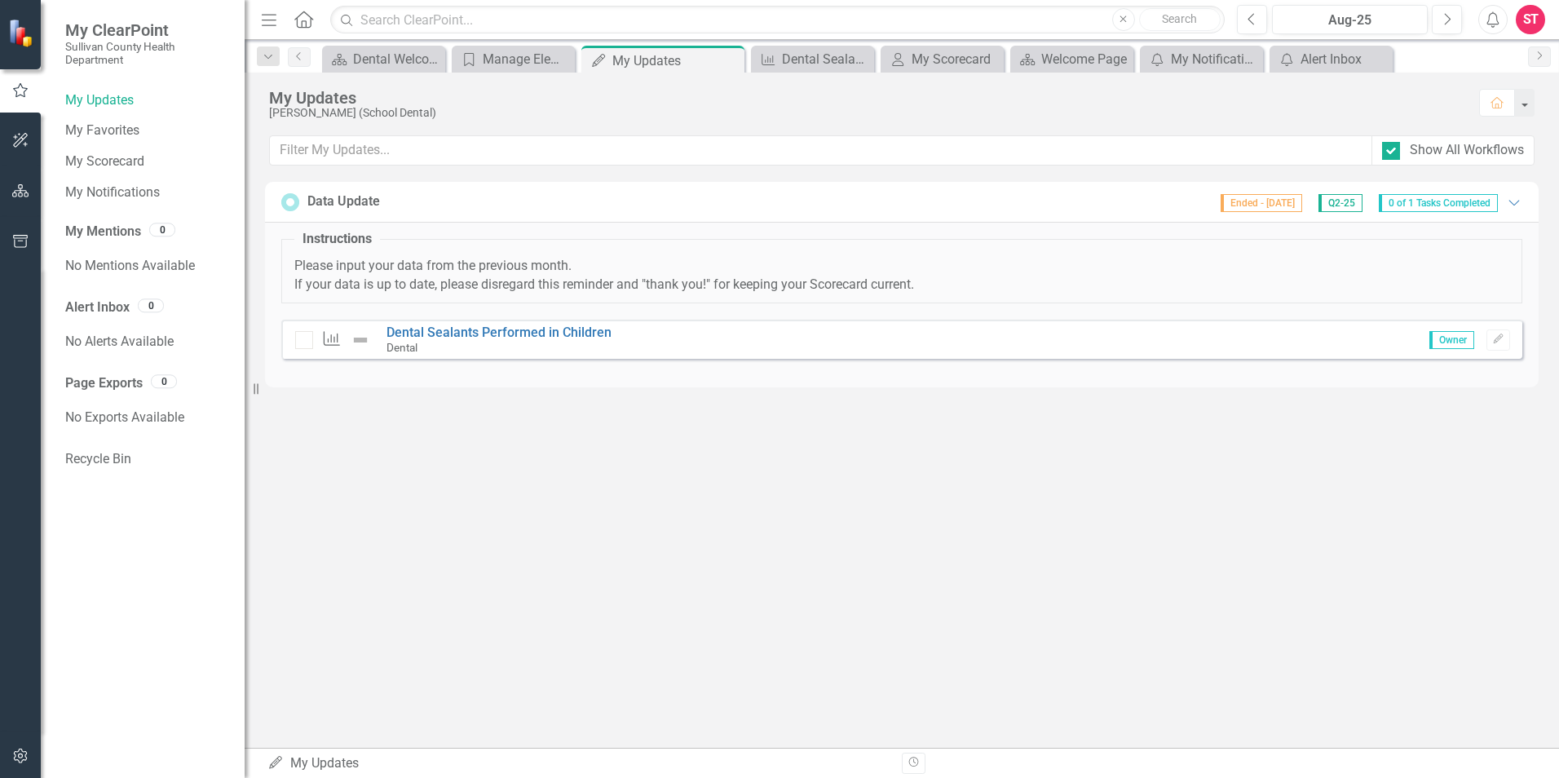
click at [1429, 205] on span "0 of 1 Tasks Completed" at bounding box center [1438, 203] width 119 height 18
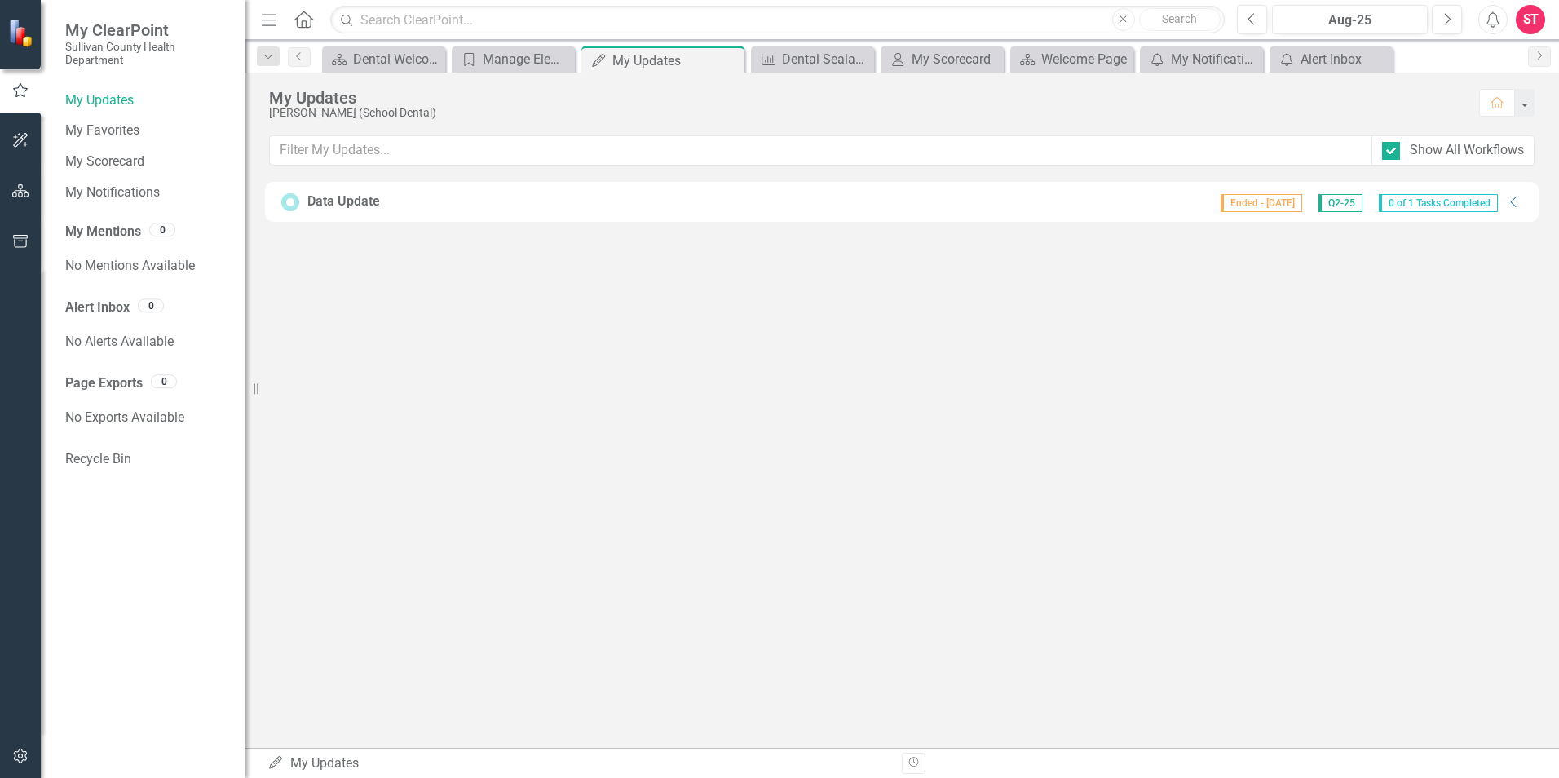
click at [1438, 203] on span "0 of 1 Tasks Completed" at bounding box center [1438, 203] width 119 height 18
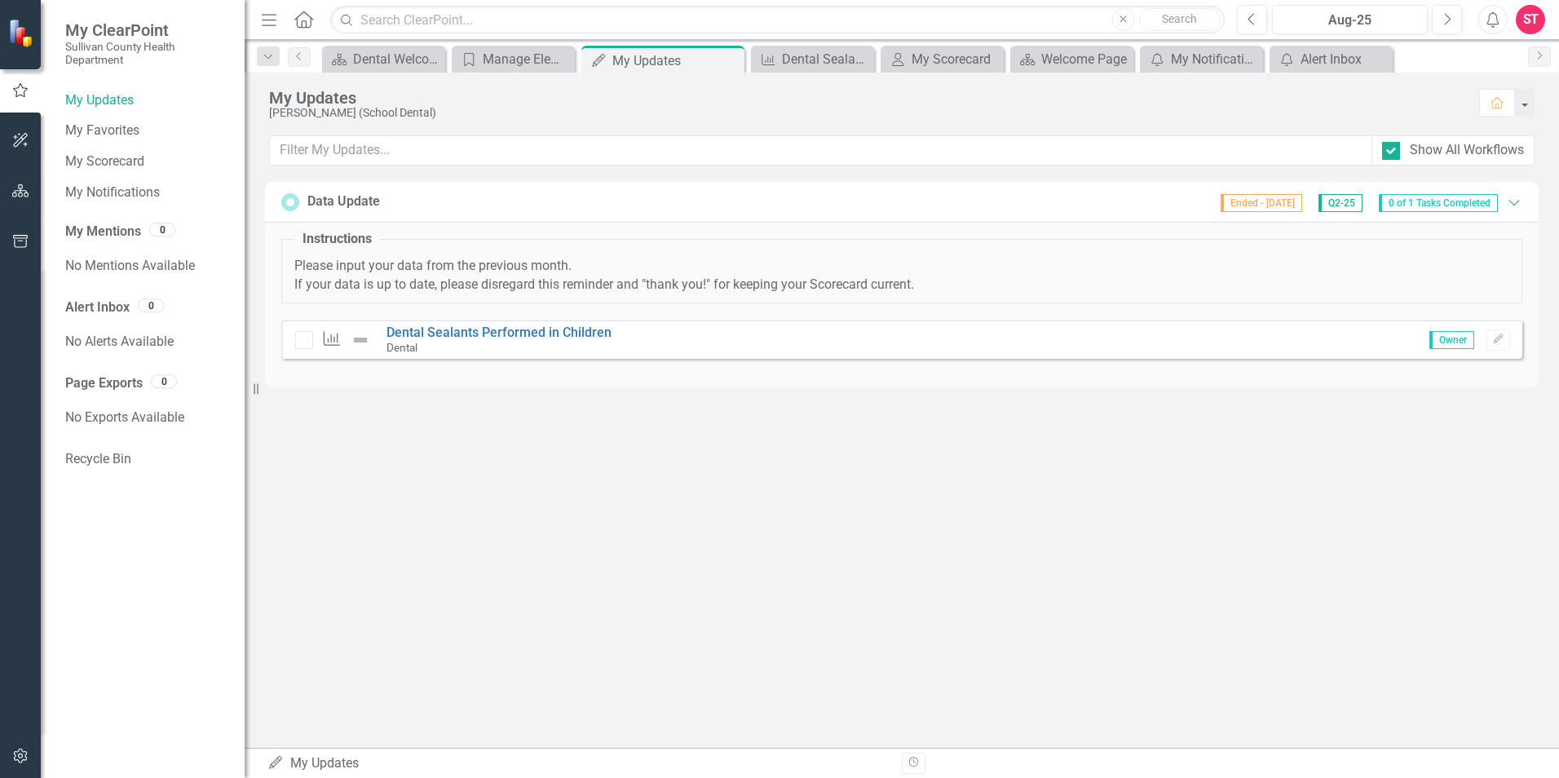
click at [1479, 201] on span "0 of 1 Tasks Completed" at bounding box center [1438, 203] width 119 height 18
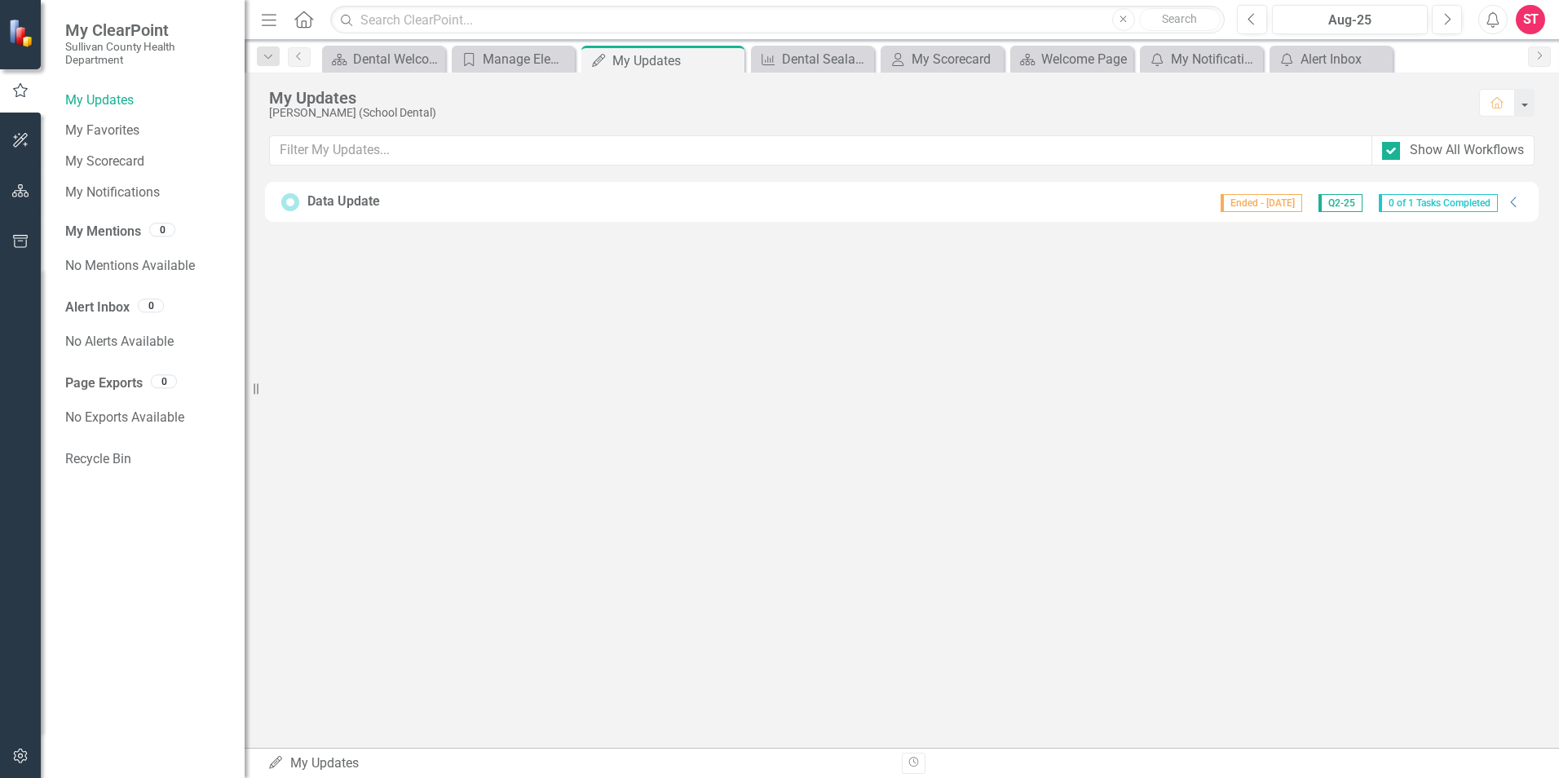
click at [1479, 201] on span "0 of 1 Tasks Completed" at bounding box center [1438, 203] width 119 height 18
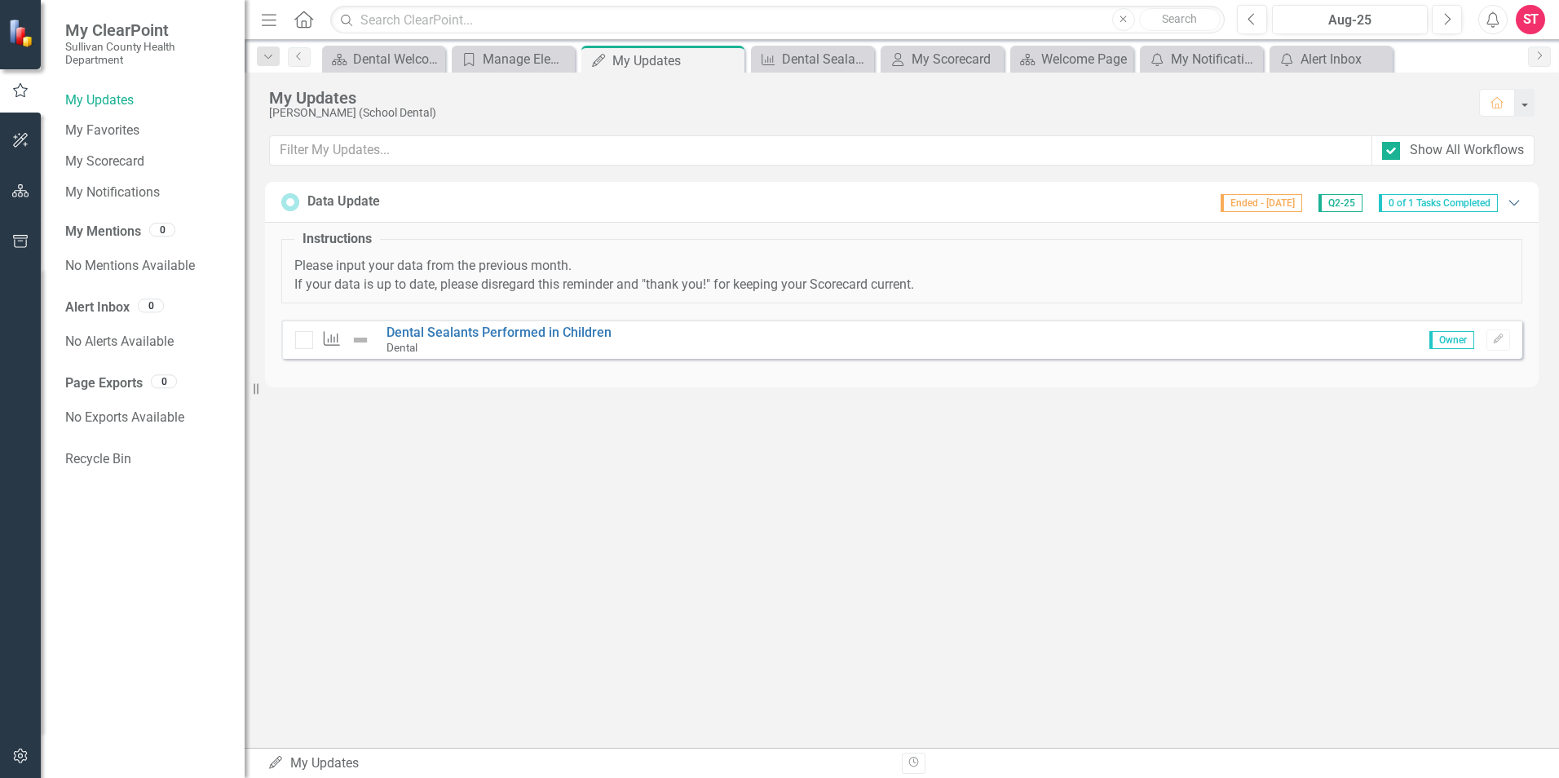
click at [1516, 201] on icon "Expanded" at bounding box center [1514, 202] width 16 height 13
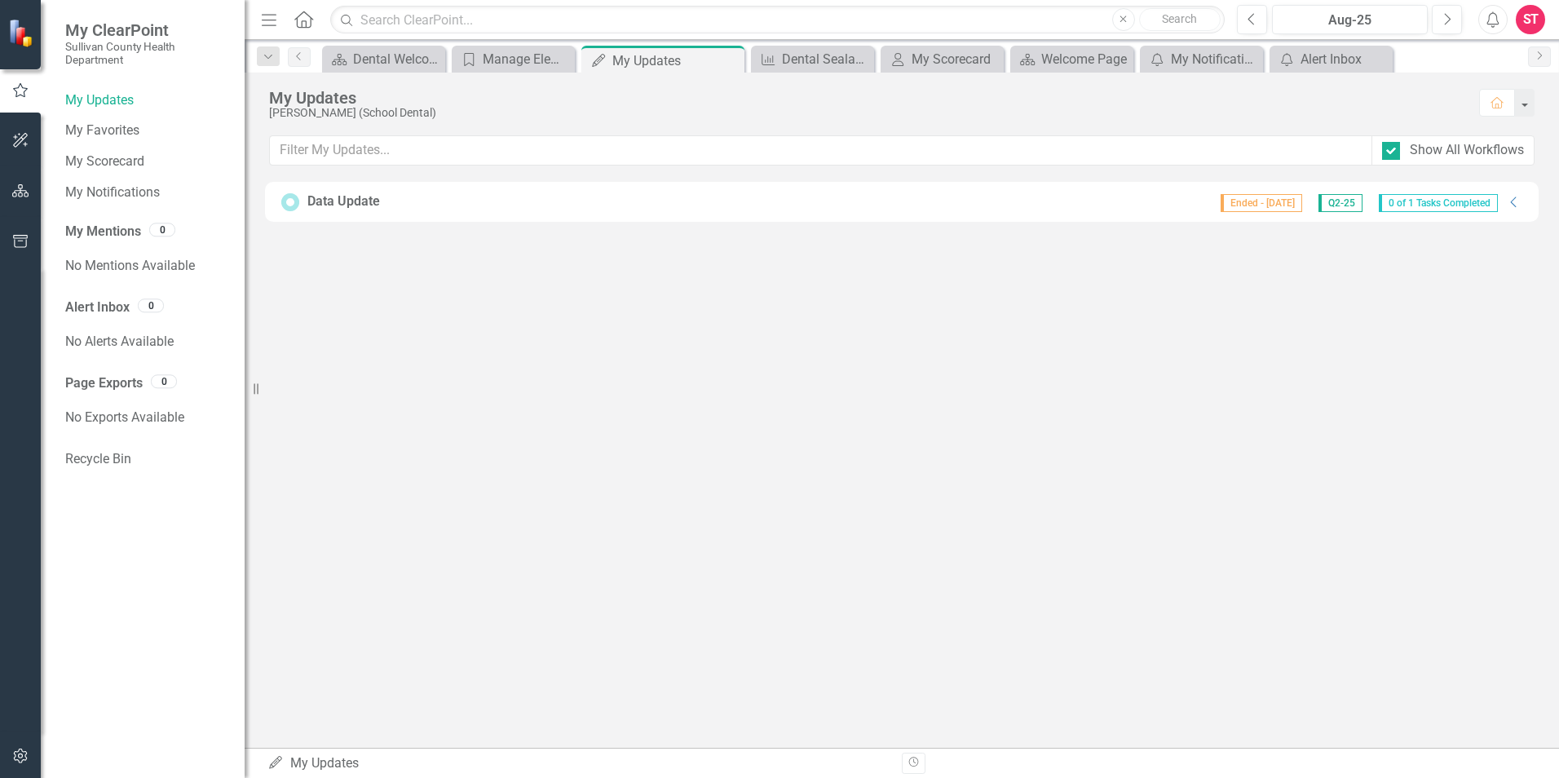
click at [1468, 201] on span "0 of 1 Tasks Completed" at bounding box center [1438, 203] width 119 height 18
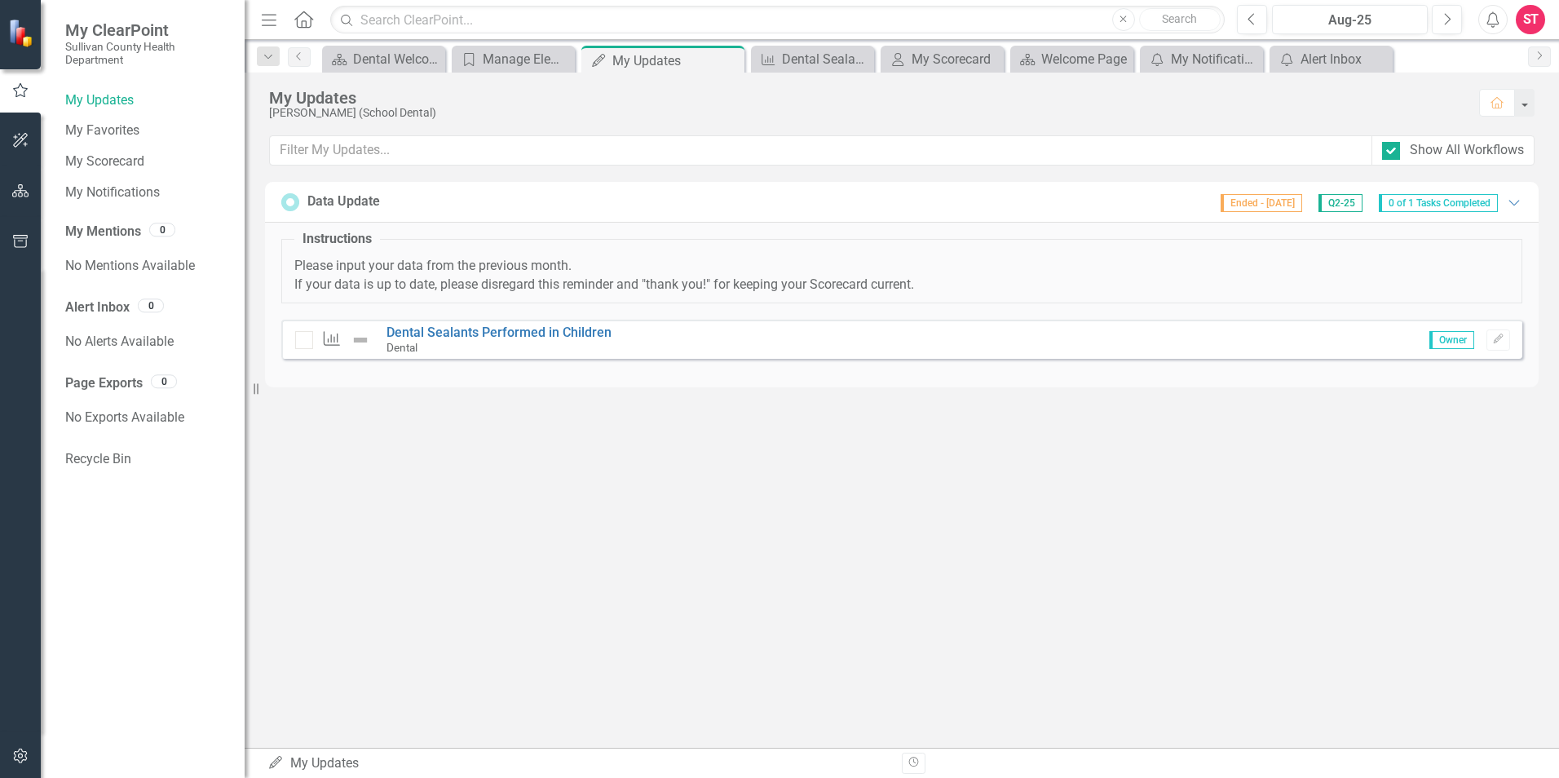
click at [1467, 199] on span "0 of 1 Tasks Completed" at bounding box center [1438, 203] width 119 height 18
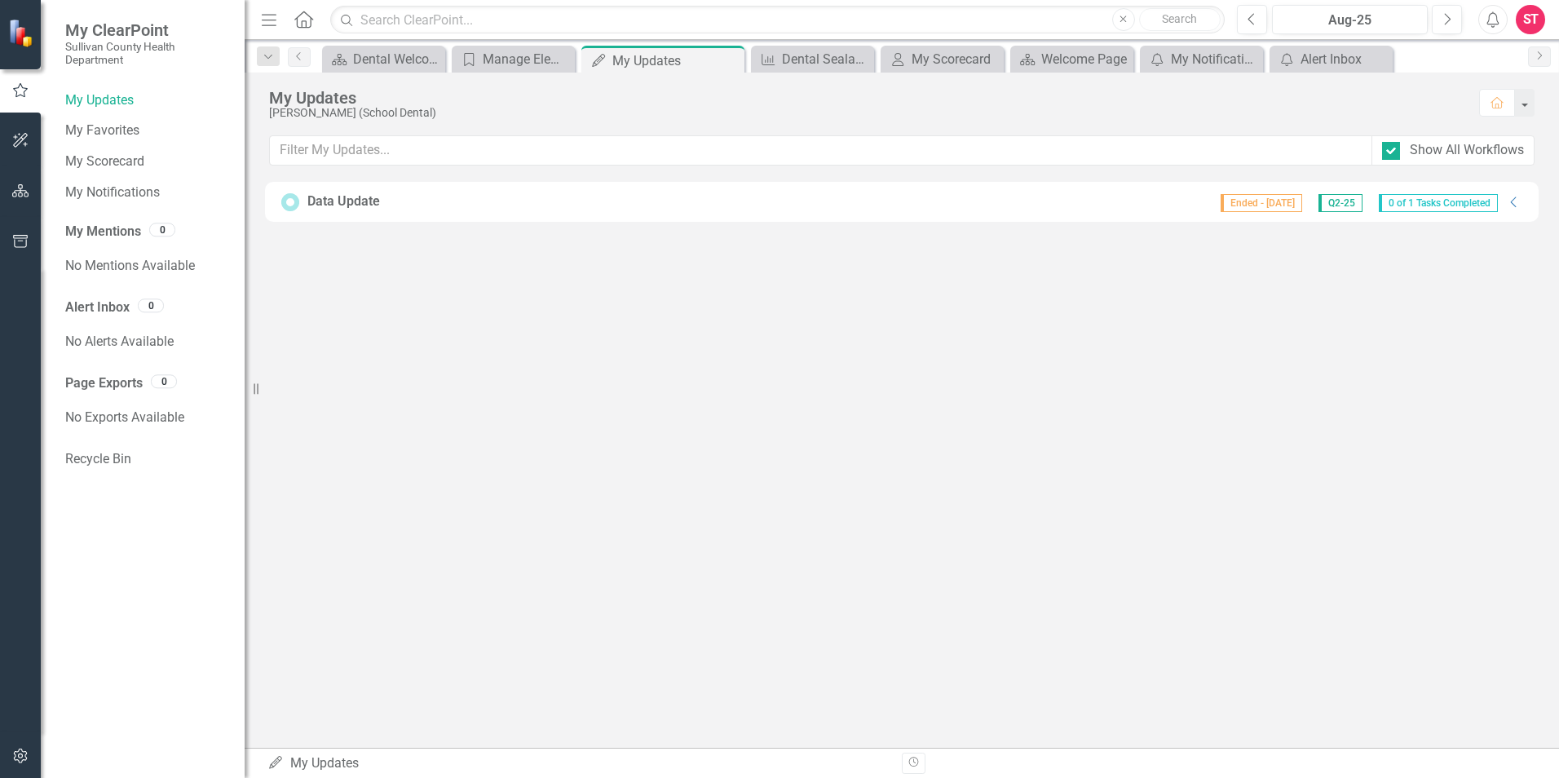
click at [333, 197] on div "Data Update" at bounding box center [343, 201] width 73 height 19
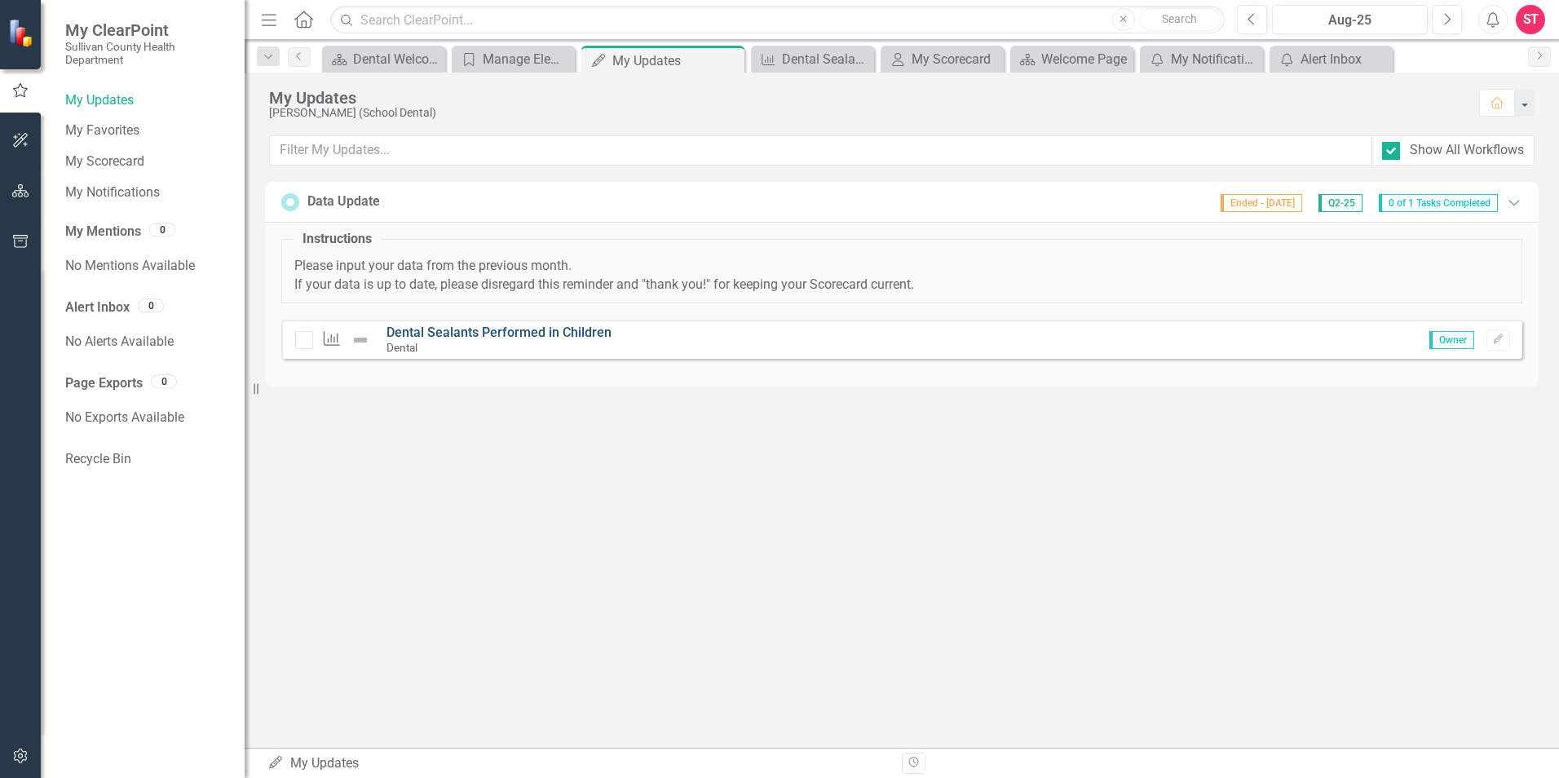
click at [556, 332] on link "Dental Sealants Performed in Children" at bounding box center [498, 332] width 225 height 15
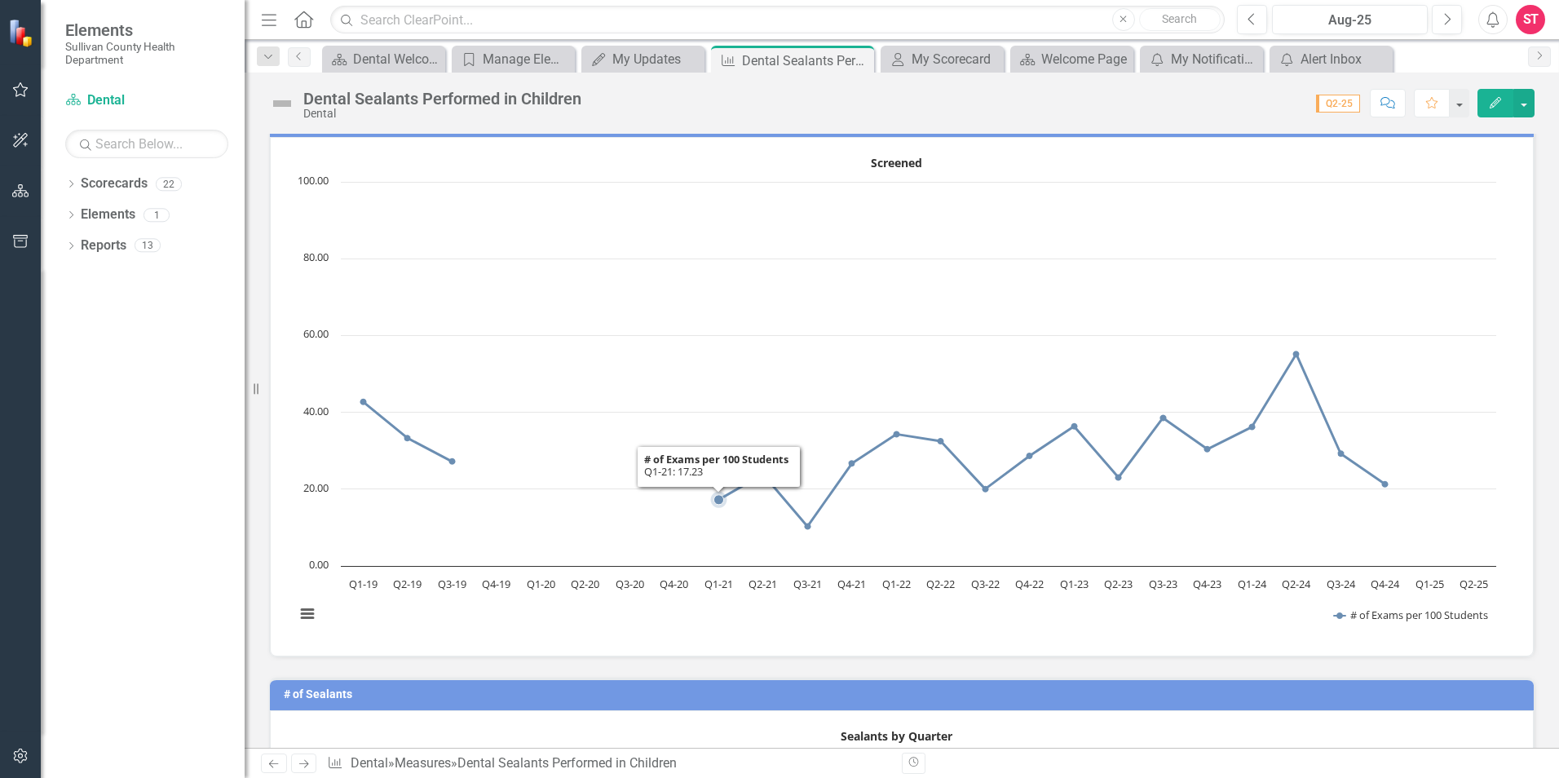
scroll to position [241, 0]
